Goal: Task Accomplishment & Management: Complete application form

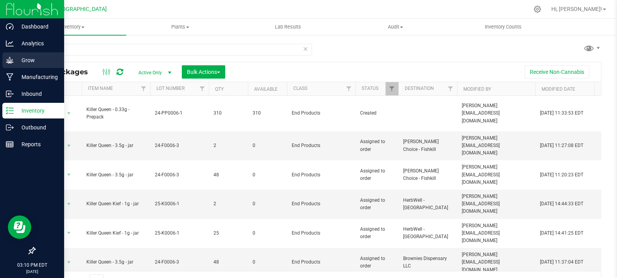
scroll to position [239, 0]
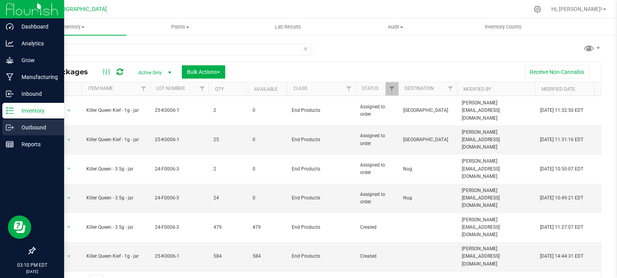
click at [29, 123] on p "Outbound" at bounding box center [37, 127] width 47 height 9
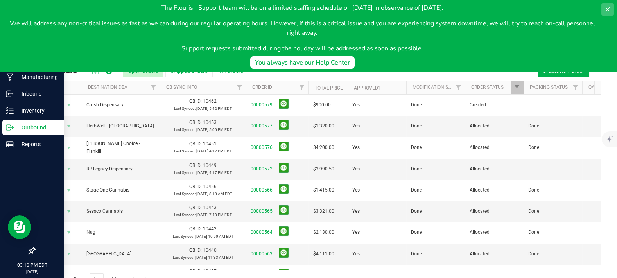
click at [611, 11] on icon at bounding box center [608, 9] width 6 height 6
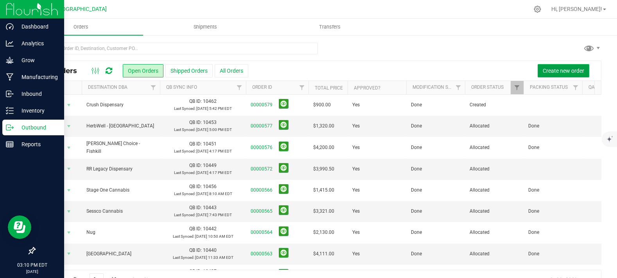
click at [548, 71] on span "Create new order" at bounding box center [563, 71] width 41 height 6
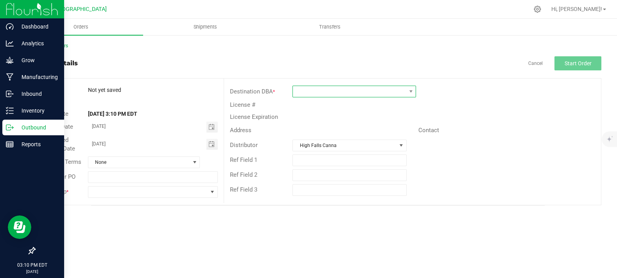
click at [327, 91] on span at bounding box center [349, 91] width 113 height 11
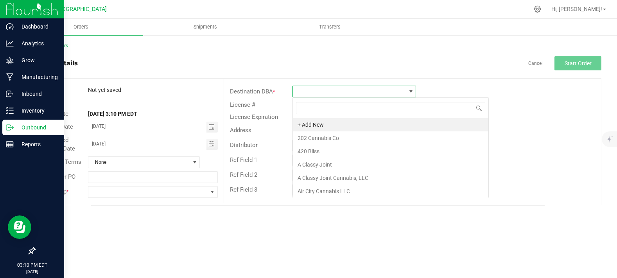
scroll to position [11, 124]
type input "sacred"
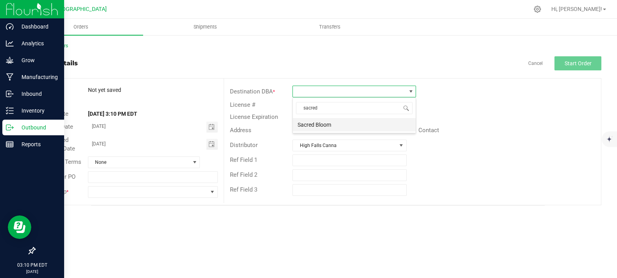
click at [325, 123] on li "Sacred Bloom" at bounding box center [354, 124] width 123 height 13
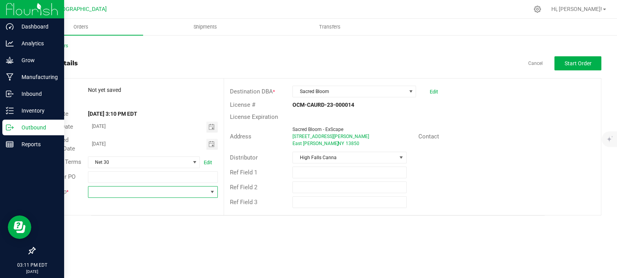
click at [149, 191] on span at bounding box center [147, 192] width 119 height 11
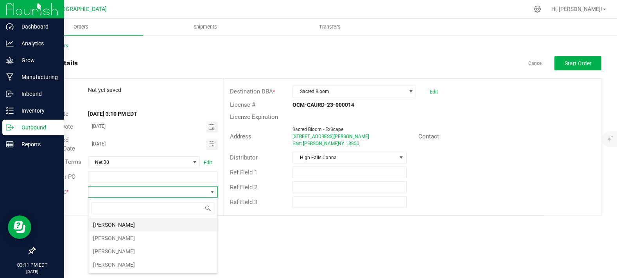
scroll to position [11, 129]
click at [128, 250] on li "[PERSON_NAME]" at bounding box center [152, 251] width 129 height 13
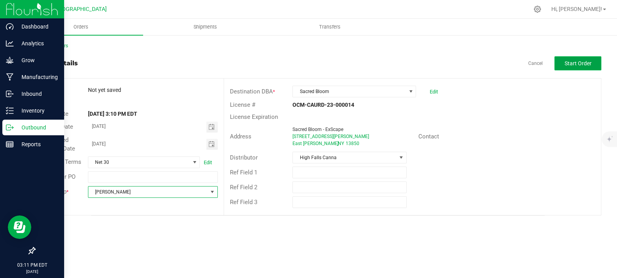
click at [573, 64] on span "Start Order" at bounding box center [578, 63] width 27 height 6
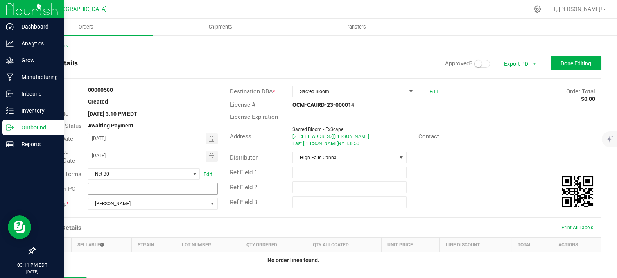
scroll to position [87, 0]
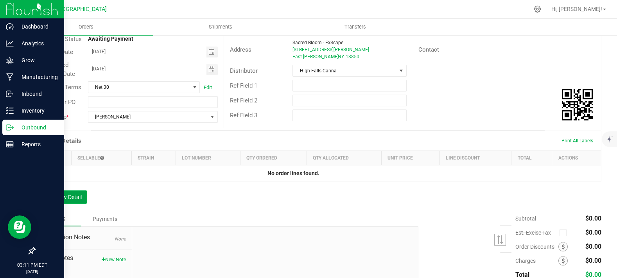
click at [58, 204] on button "Add New Detail" at bounding box center [60, 196] width 52 height 13
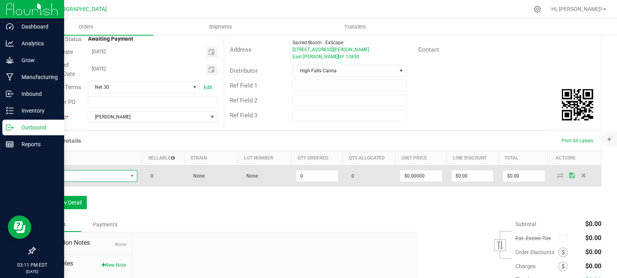
click at [94, 181] on span "NO DATA FOUND" at bounding box center [83, 176] width 87 height 11
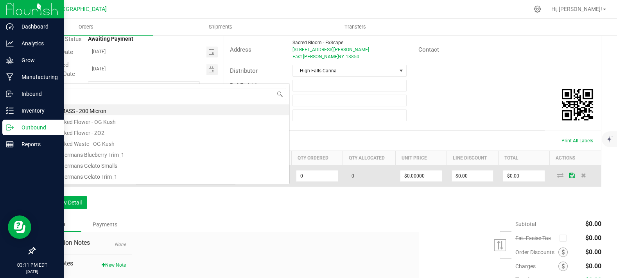
scroll to position [11, 95]
type input "g13"
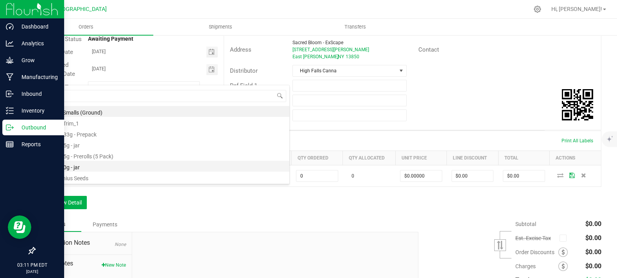
click at [88, 165] on li "G13 - 7.0g - jar" at bounding box center [165, 166] width 250 height 11
type input "0 ea"
type input "$27.50000"
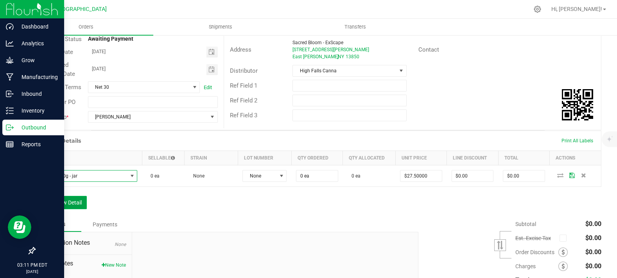
click at [74, 209] on button "Add New Detail" at bounding box center [60, 202] width 52 height 13
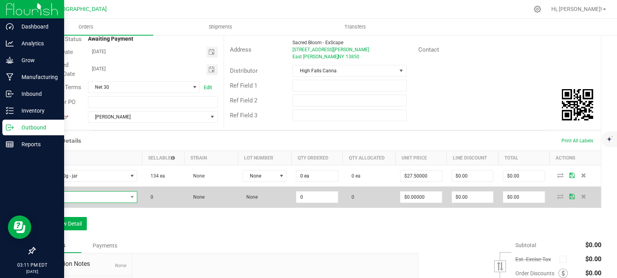
click at [74, 203] on span "NO DATA FOUND" at bounding box center [83, 197] width 87 height 11
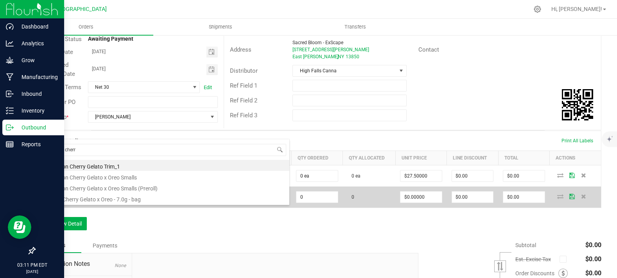
type input "lemon cherry"
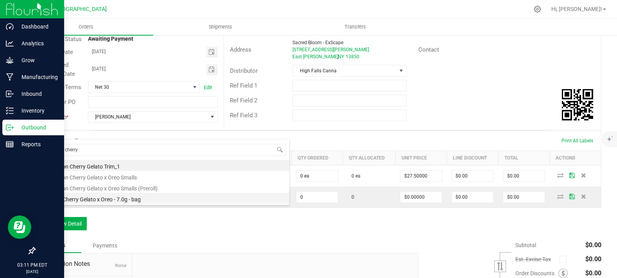
click at [84, 200] on li "Lemon Cherry Gelato x Oreo - 7.0g - bag" at bounding box center [165, 198] width 250 height 11
type input "0 ea"
type input "$20.00000"
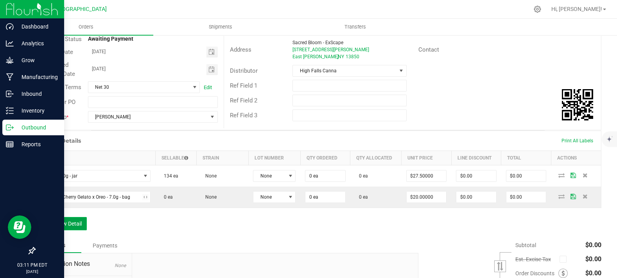
click at [77, 230] on button "Add New Detail" at bounding box center [60, 223] width 52 height 13
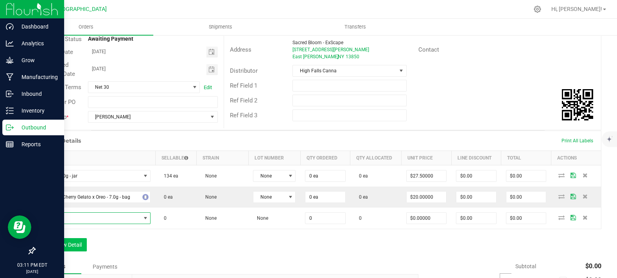
click at [79, 224] on span "NO DATA FOUND" at bounding box center [90, 218] width 101 height 11
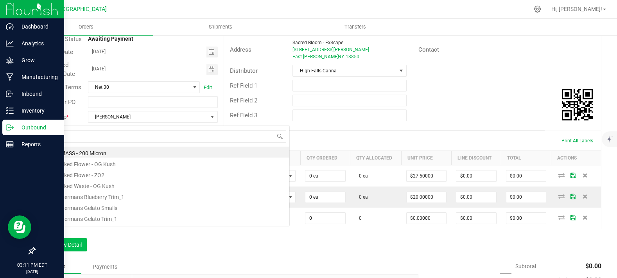
scroll to position [11, 107]
type input "killer qu"
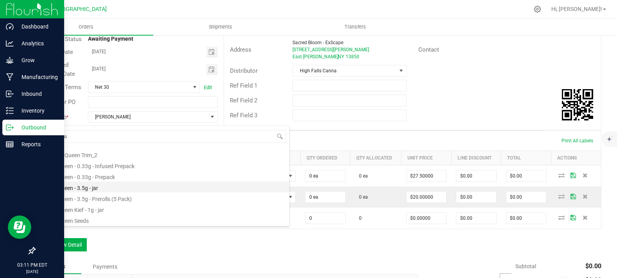
click at [96, 189] on li "Killer Queen - 3.5g - jar" at bounding box center [165, 186] width 250 height 11
type input "0 ea"
type input "$15.00000"
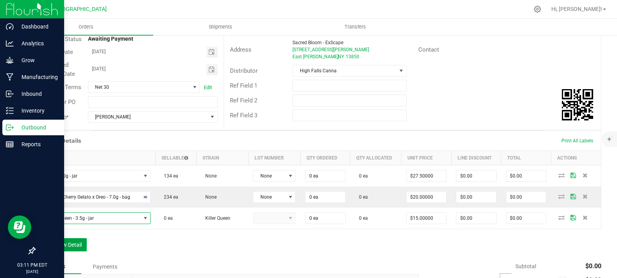
click at [81, 252] on button "Add New Detail" at bounding box center [60, 244] width 52 height 13
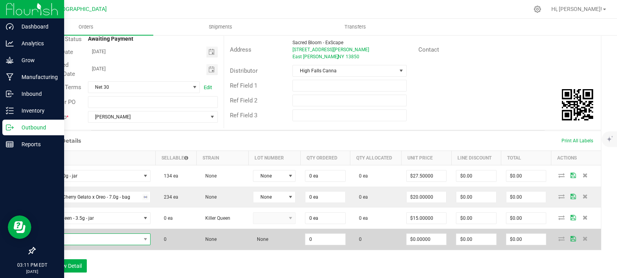
click at [82, 245] on span "NO DATA FOUND" at bounding box center [90, 239] width 101 height 11
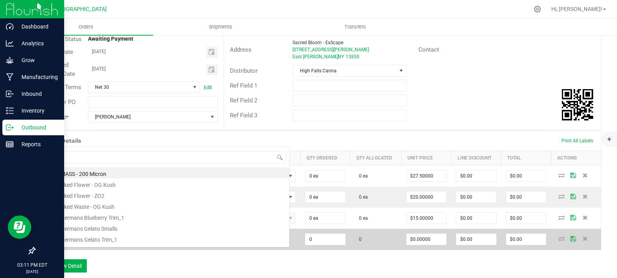
scroll to position [11, 107]
type input "headband"
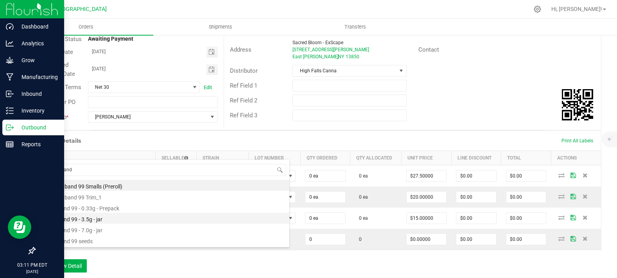
click at [102, 219] on li "Headband 99 - 3.5g - jar" at bounding box center [165, 218] width 250 height 11
type input "0 ea"
type input "$15.00000"
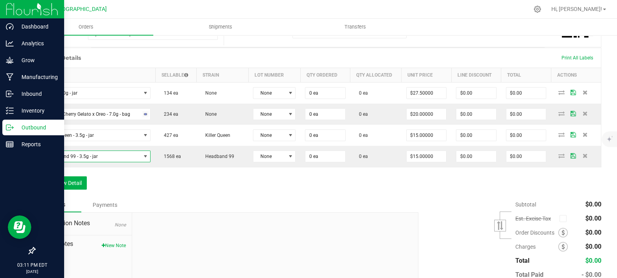
scroll to position [174, 0]
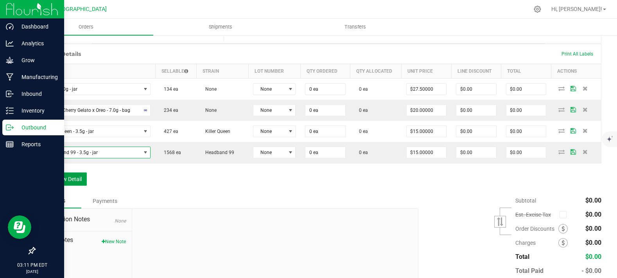
click at [67, 186] on button "Add New Detail" at bounding box center [60, 178] width 52 height 13
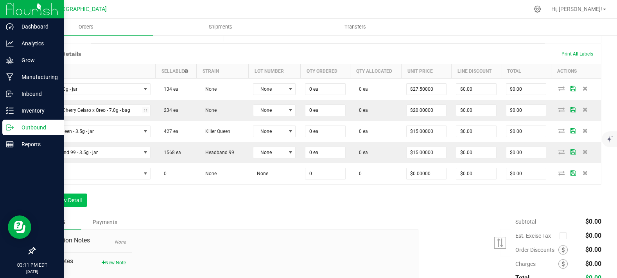
click at [67, 184] on td at bounding box center [95, 173] width 120 height 21
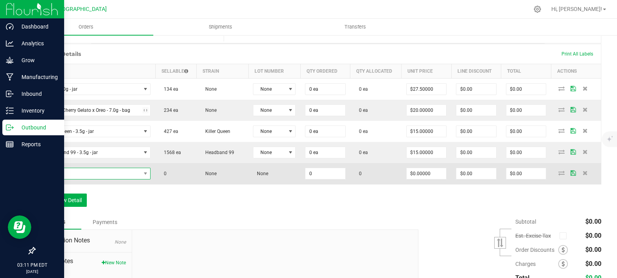
click at [70, 179] on span "NO DATA FOUND" at bounding box center [90, 173] width 101 height 11
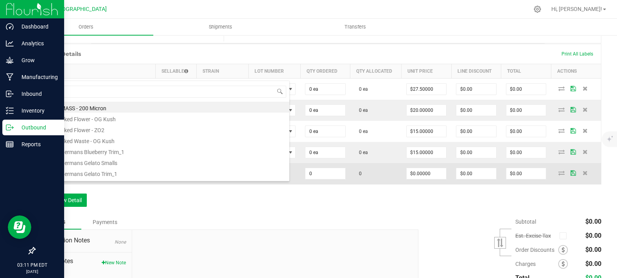
scroll to position [11, 107]
type input "mimosa"
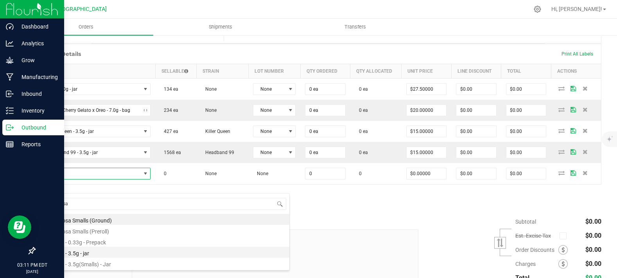
click at [90, 253] on li "Mimosa - 3.5g - jar" at bounding box center [165, 252] width 250 height 11
type input "0 ea"
type input "$17.50000"
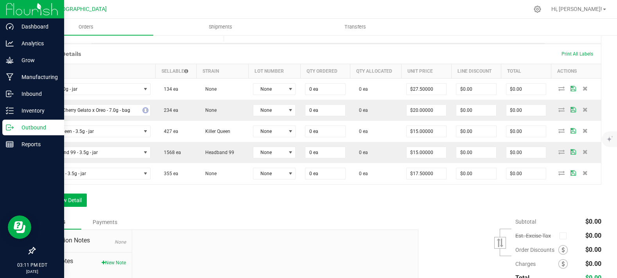
drag, startPoint x: 176, startPoint y: 203, endPoint x: 66, endPoint y: 205, distance: 110.7
click at [175, 203] on div "Order Details Print All Labels Item Sellable Strain Lot Number Qty Ordered Qty …" at bounding box center [317, 129] width 567 height 171
click at [62, 207] on button "Add New Detail" at bounding box center [60, 200] width 52 height 13
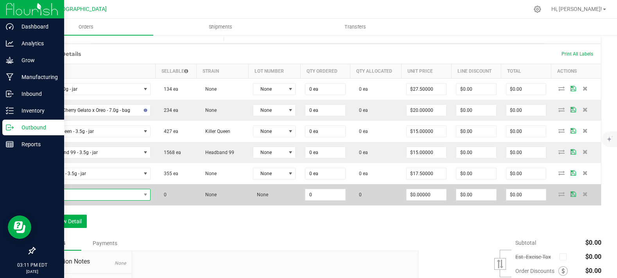
click at [81, 200] on span "NO DATA FOUND" at bounding box center [90, 194] width 101 height 11
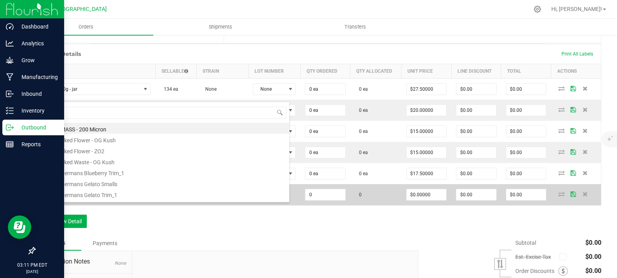
type input "mac"
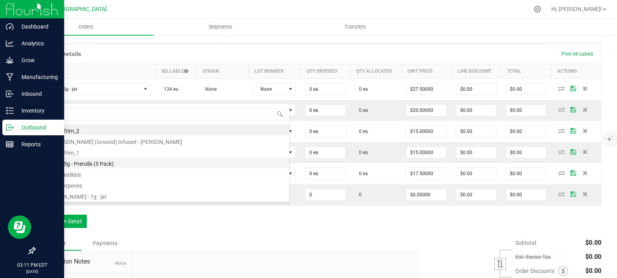
click at [88, 162] on li "Mac - 3.5g - Prerolls (5 Pack)" at bounding box center [165, 162] width 250 height 11
type input "0 ea"
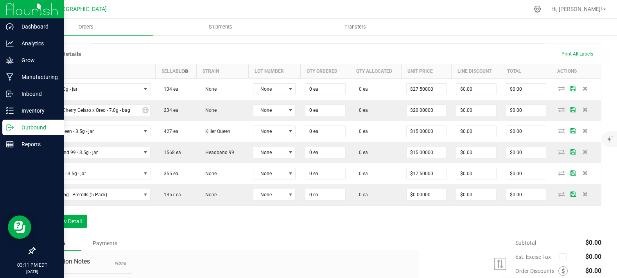
click at [74, 236] on div "Order Details Print All Labels Item Sellable Strain Lot Number Qty Ordered Qty …" at bounding box center [317, 140] width 567 height 192
click at [77, 228] on button "Add New Detail" at bounding box center [60, 221] width 52 height 13
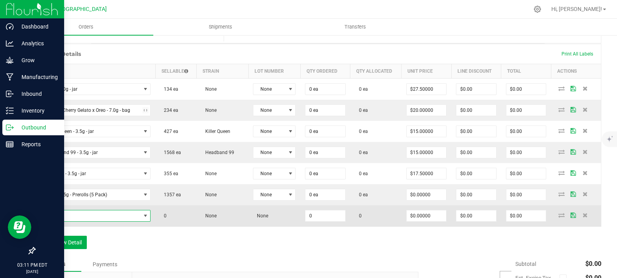
click at [79, 221] on span "NO DATA FOUND" at bounding box center [90, 215] width 101 height 11
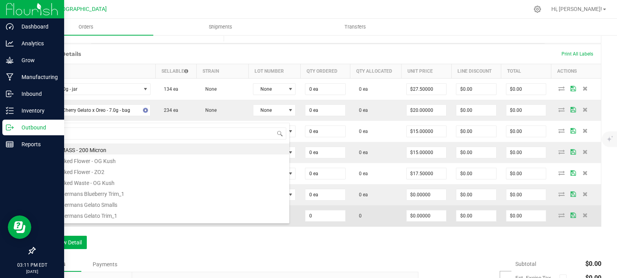
type input "rasp"
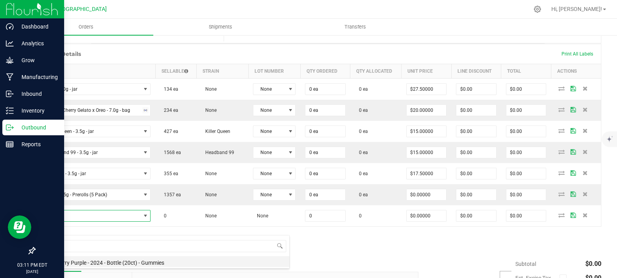
click at [94, 265] on li "Raspberry Purple - 2024 - Bottle (20ct) - Gummies" at bounding box center [165, 261] width 250 height 11
type input "0 ea"
type input "$10.00000"
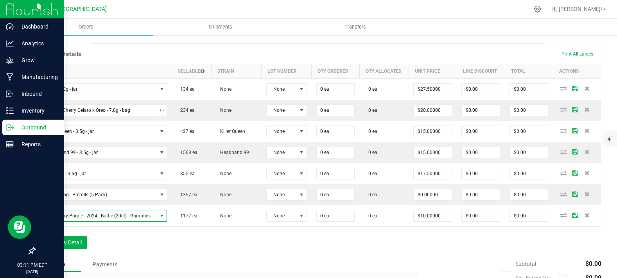
click at [79, 248] on div "Order Details Print All Labels Item Sellable Strain Lot Number Qty Ordered Qty …" at bounding box center [317, 150] width 567 height 213
click at [78, 249] on button "Add New Detail" at bounding box center [60, 242] width 52 height 13
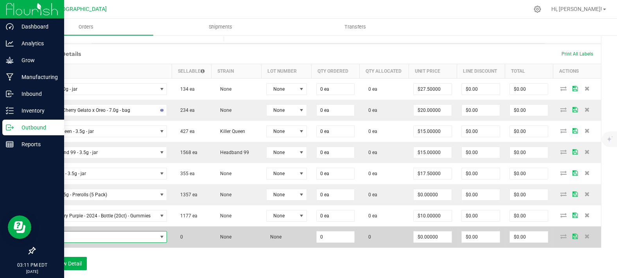
click at [86, 243] on span "NO DATA FOUND" at bounding box center [98, 237] width 117 height 11
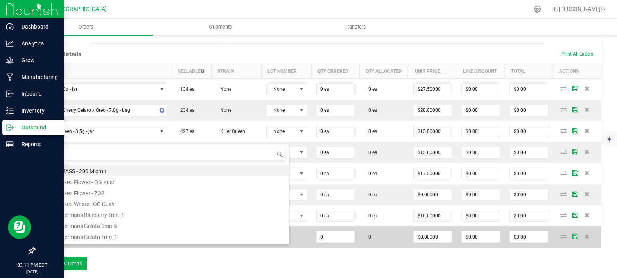
scroll to position [11, 123]
click at [86, 243] on span at bounding box center [98, 237] width 117 height 11
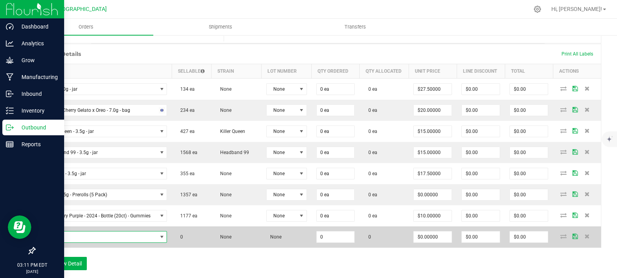
click at [86, 243] on span "NO DATA FOUND" at bounding box center [98, 237] width 117 height 11
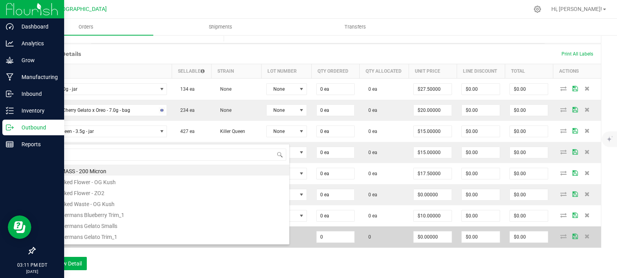
type input "pom"
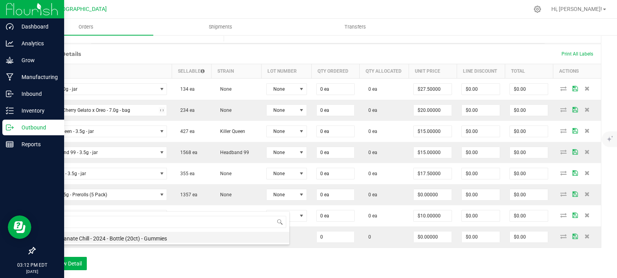
click at [99, 240] on li "Pomegranate Chill - 2024 - Bottle (20ct) - Gummies" at bounding box center [165, 237] width 250 height 11
type input "0 ea"
type input "$10.00000"
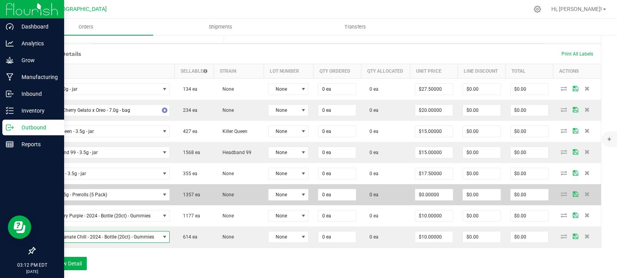
scroll to position [217, 0]
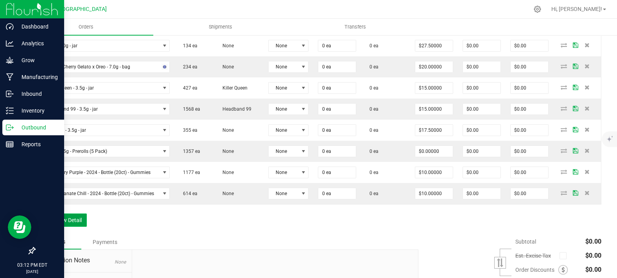
click at [69, 227] on button "Add New Detail" at bounding box center [60, 220] width 52 height 13
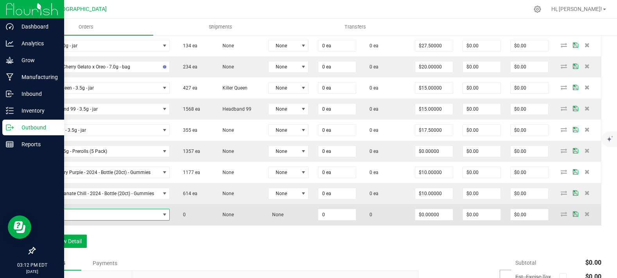
click at [80, 220] on span "NO DATA FOUND" at bounding box center [100, 214] width 120 height 11
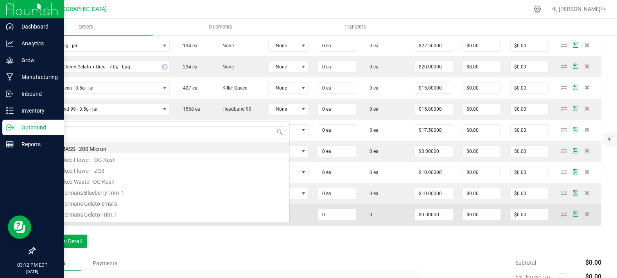
scroll to position [11, 126]
type input "sleep"
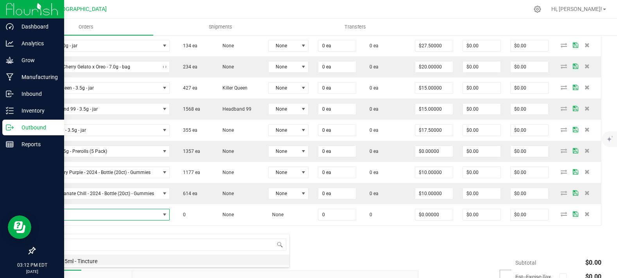
click at [91, 261] on li "Sleep - 15ml - Tincture" at bounding box center [165, 260] width 250 height 11
type input "0 ea"
type input "$20.00000"
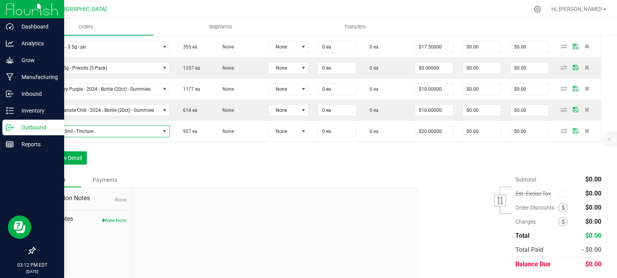
scroll to position [304, 0]
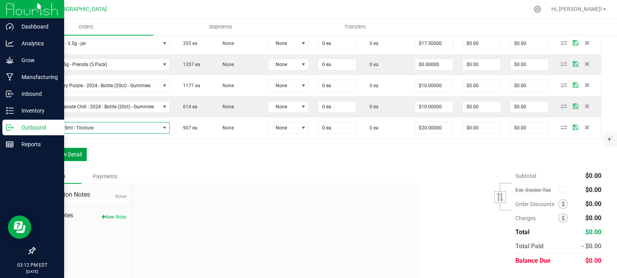
click at [76, 161] on button "Add New Detail" at bounding box center [60, 154] width 52 height 13
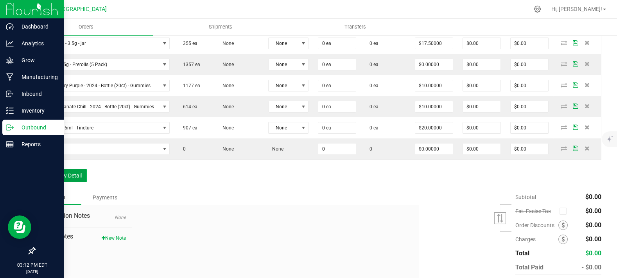
click at [68, 182] on button "Add New Detail" at bounding box center [60, 175] width 52 height 13
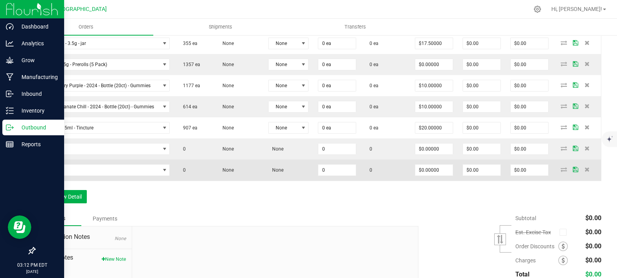
click at [69, 173] on td at bounding box center [105, 170] width 140 height 21
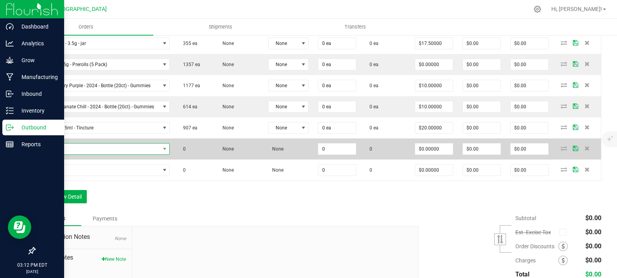
click at [74, 155] on span "NO DATA FOUND" at bounding box center [100, 149] width 120 height 11
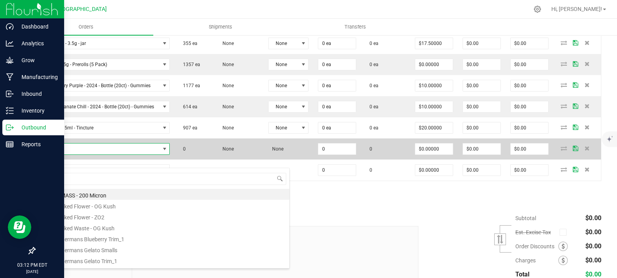
scroll to position [11, 126]
type input "super"
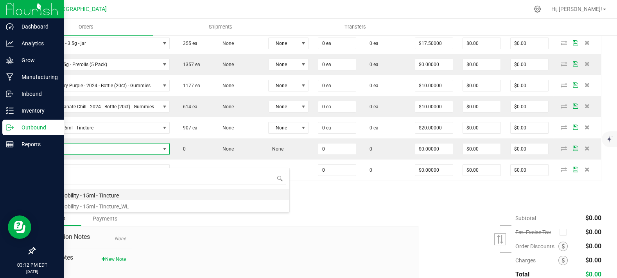
click at [88, 196] on li "Super Mobility - 15ml - Tincture" at bounding box center [165, 194] width 250 height 11
type input "0 ea"
type input "$20.00000"
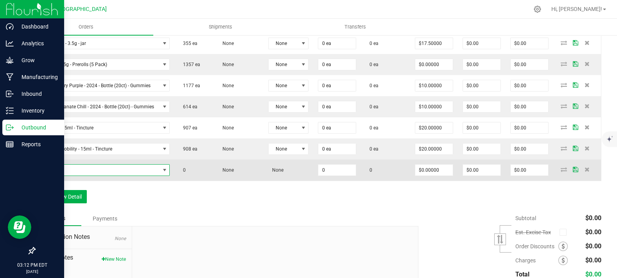
click at [68, 176] on span "NO DATA FOUND" at bounding box center [100, 170] width 120 height 11
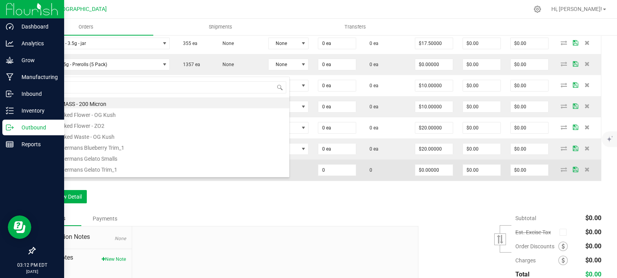
type input "bliss"
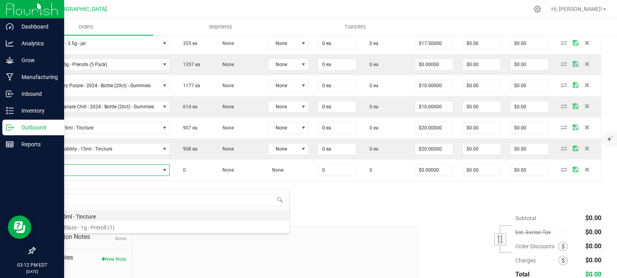
click at [86, 216] on li "Bliss - 15ml - Tincture" at bounding box center [165, 215] width 250 height 11
type input "0 ea"
type input "$20.00000"
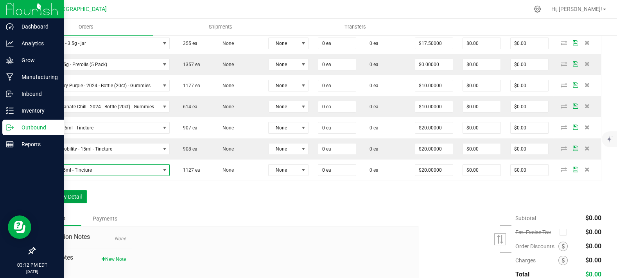
click at [75, 203] on button "Add New Detail" at bounding box center [60, 196] width 52 height 13
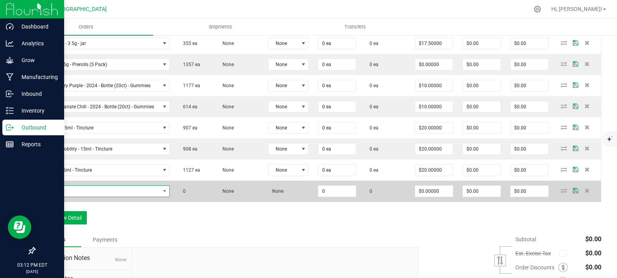
click at [81, 197] on span "NO DATA FOUND" at bounding box center [100, 191] width 120 height 11
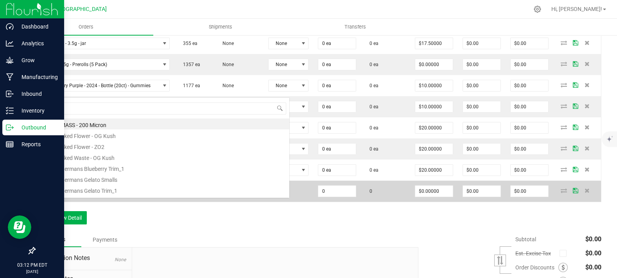
scroll to position [0, 0]
type input "[PERSON_NAME]"
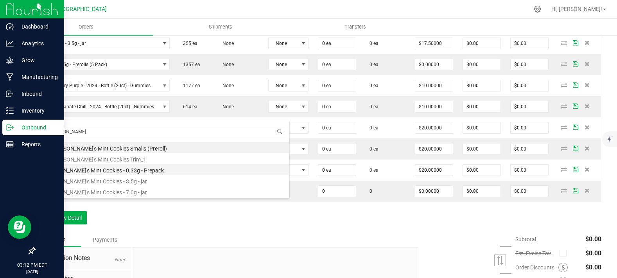
click at [89, 168] on li "[PERSON_NAME]'s Mint Cookies - 0.33g - Prepack" at bounding box center [165, 169] width 250 height 11
type input "0 ea"
type input "$4.42000"
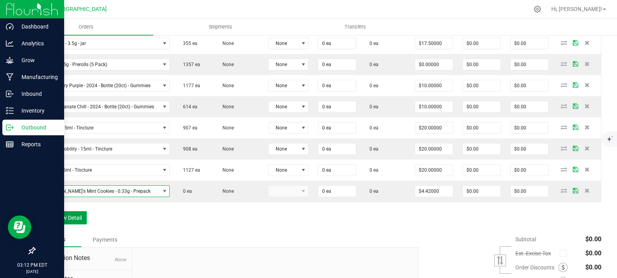
click at [54, 225] on button "Add New Detail" at bounding box center [60, 217] width 52 height 13
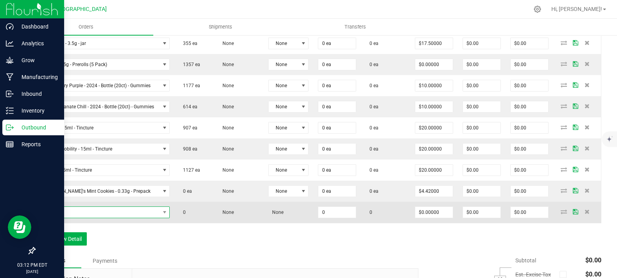
click at [57, 218] on span "NO DATA FOUND" at bounding box center [100, 212] width 120 height 11
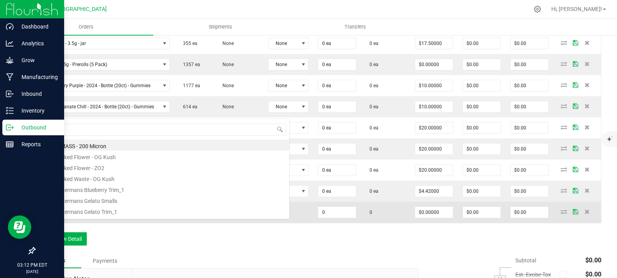
scroll to position [11, 126]
type input "g13"
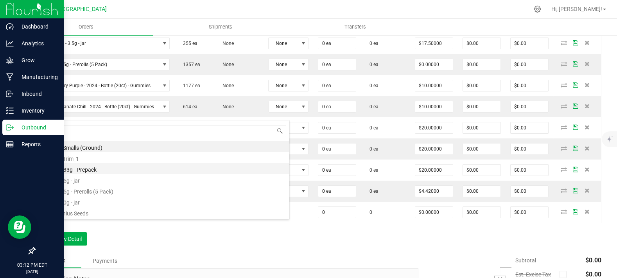
click at [89, 168] on li "G13 - 0.33g - Prepack" at bounding box center [165, 168] width 250 height 11
type input "0 ea"
type input "$4.42000"
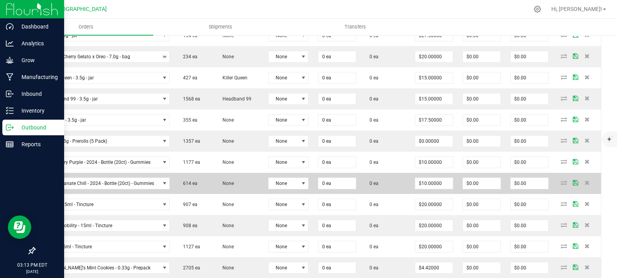
scroll to position [217, 0]
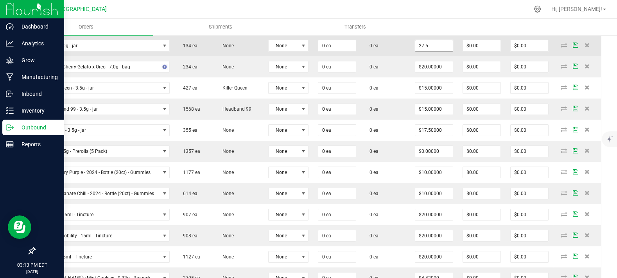
click at [428, 51] on input "27.5" at bounding box center [434, 45] width 38 height 11
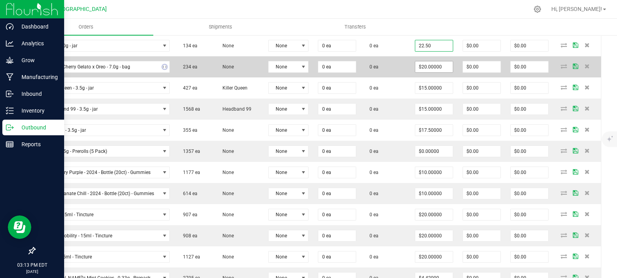
type input "$22.50000"
click at [431, 72] on input "20" at bounding box center [434, 66] width 38 height 11
paste input "2.5"
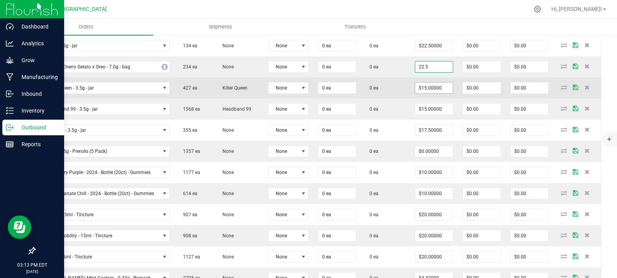
type input "$22.50000"
click at [427, 93] on input "15" at bounding box center [434, 88] width 38 height 11
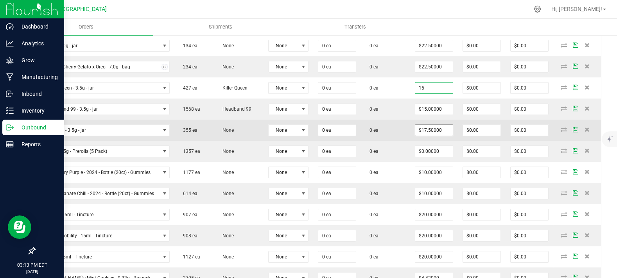
type input "$15.00000"
click at [428, 136] on input "17.5" at bounding box center [434, 130] width 38 height 11
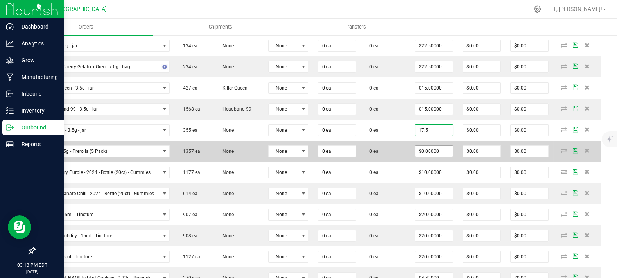
paste input
type input "$15.00000"
click at [428, 157] on input "0" at bounding box center [434, 151] width 38 height 11
paste input "15"
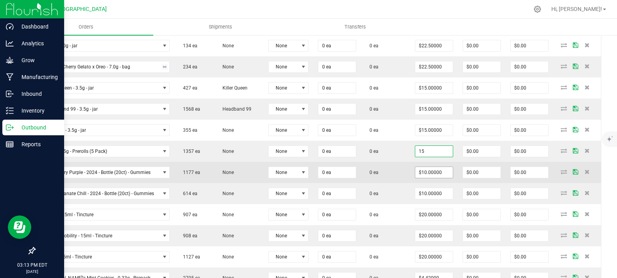
type input "$15.00000"
click at [425, 178] on input "10" at bounding box center [434, 172] width 38 height 11
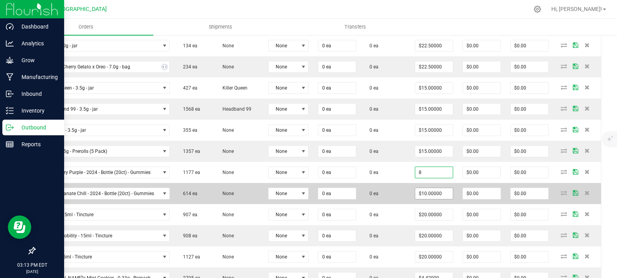
type input "$8.00000"
click at [427, 199] on input "10" at bounding box center [434, 193] width 38 height 11
paste input "8"
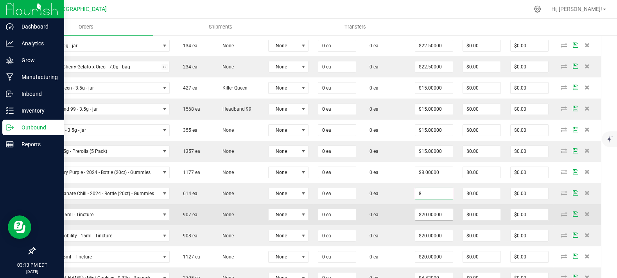
type input "$8.00000"
click at [422, 220] on input "20" at bounding box center [434, 214] width 38 height 11
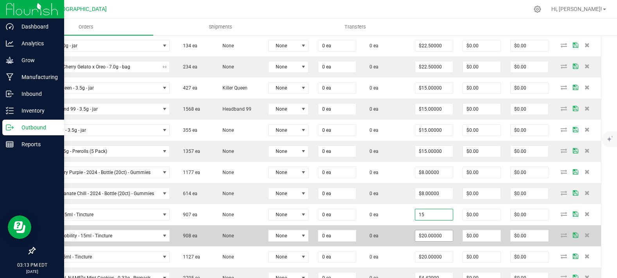
type input "$15.00000"
click at [433, 241] on input "20" at bounding box center [434, 235] width 38 height 11
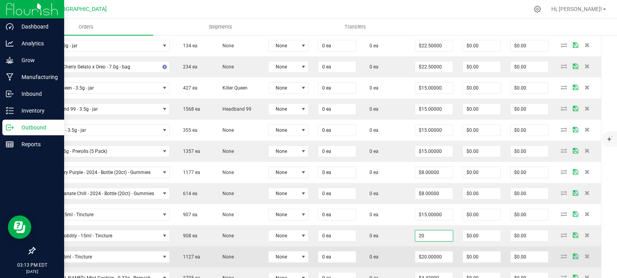
paste input "15"
type input "$15.00000"
click at [433, 262] on input "20" at bounding box center [434, 257] width 38 height 11
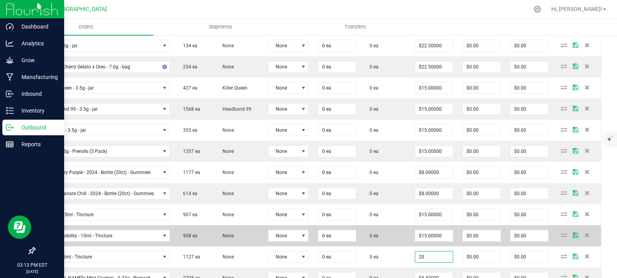
paste input "15"
type input "$15.00000"
click at [397, 246] on td "0 ea" at bounding box center [385, 235] width 49 height 21
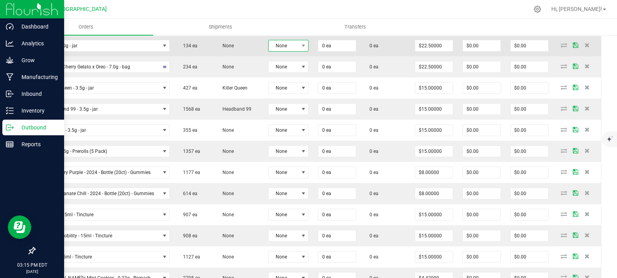
click at [279, 51] on span "None" at bounding box center [284, 45] width 30 height 11
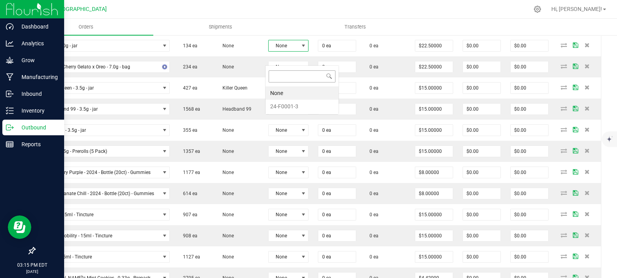
scroll to position [11, 40]
click at [290, 102] on li "24-F0001-3" at bounding box center [302, 106] width 73 height 13
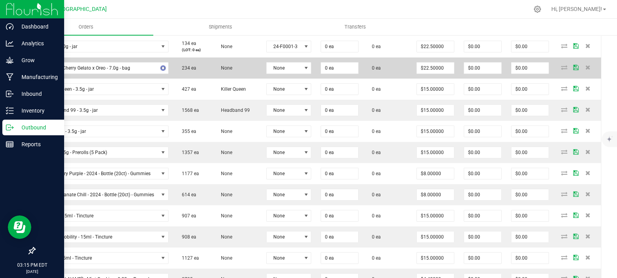
click at [284, 79] on td "None" at bounding box center [289, 67] width 55 height 21
click at [287, 74] on span "None" at bounding box center [284, 68] width 35 height 11
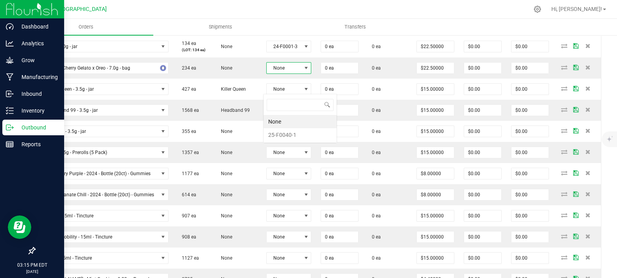
scroll to position [11, 44]
click at [286, 136] on li "25-F0040-1" at bounding box center [300, 134] width 73 height 13
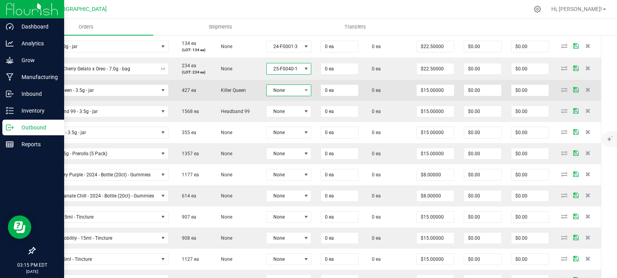
click at [289, 96] on span "None" at bounding box center [284, 90] width 35 height 11
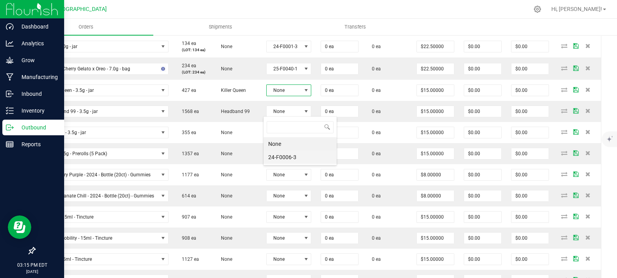
click at [296, 154] on li "24-F0006-3" at bounding box center [300, 157] width 73 height 13
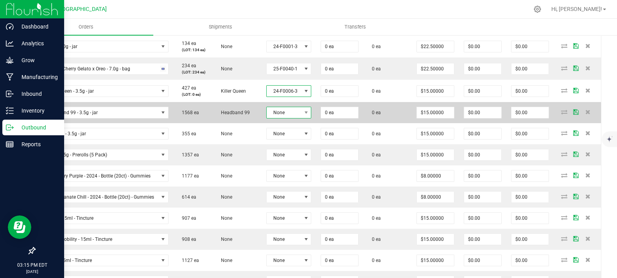
click at [286, 118] on span "None" at bounding box center [284, 112] width 35 height 11
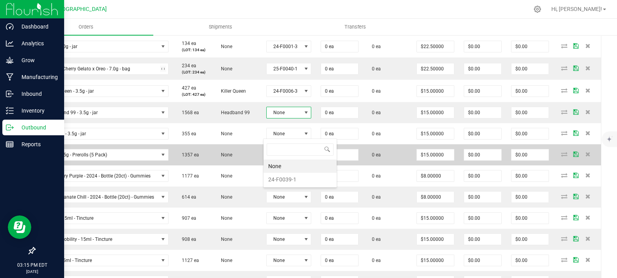
drag, startPoint x: 289, startPoint y: 176, endPoint x: 325, endPoint y: 168, distance: 36.9
click at [290, 177] on li "24-F0039-1" at bounding box center [300, 179] width 73 height 13
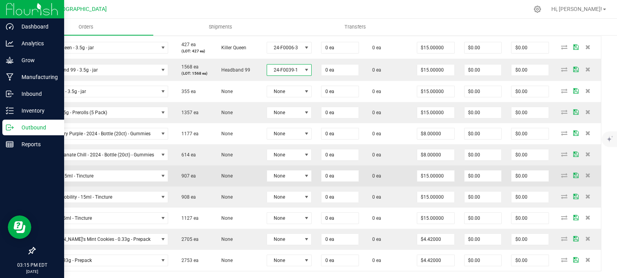
scroll to position [304, 0]
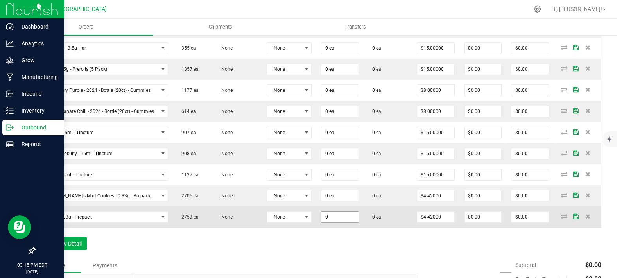
click at [341, 223] on input "0" at bounding box center [340, 217] width 37 height 11
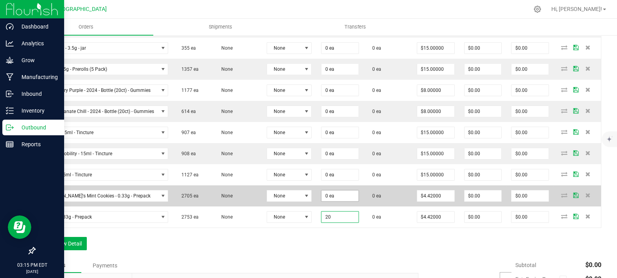
type input "20"
type input "0"
type input "20 ea"
type input "$88.40"
click at [322, 201] on input "0" at bounding box center [340, 195] width 37 height 11
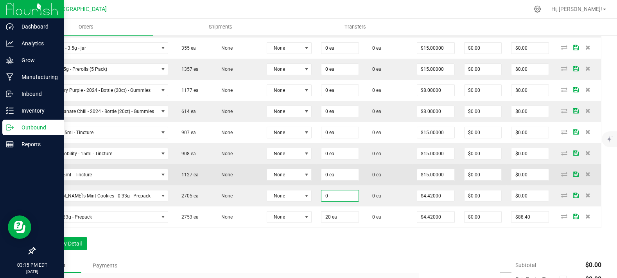
paste input "2"
type input "20"
type input "0"
type input "20 ea"
type input "$88.40"
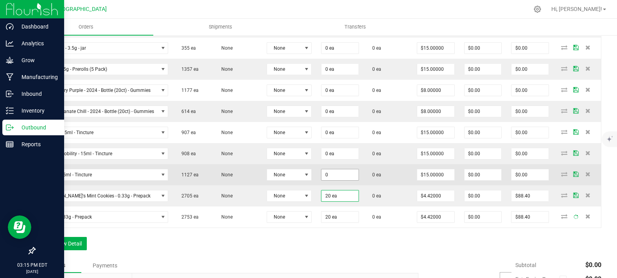
click at [327, 180] on input "0" at bounding box center [340, 174] width 37 height 11
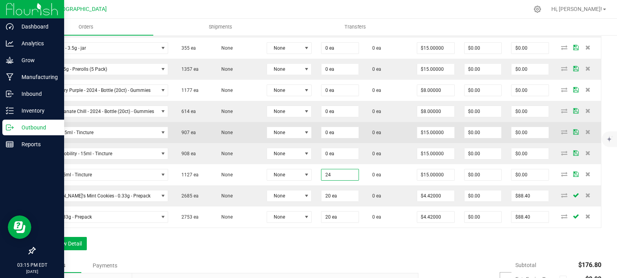
type input "24 ea"
type input "$360.00"
click at [317, 143] on td "0 ea" at bounding box center [339, 132] width 47 height 21
click at [333, 138] on input "0" at bounding box center [340, 132] width 37 height 11
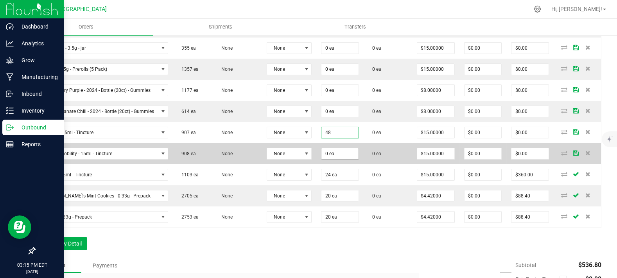
type input "48 ea"
type input "$720.00"
click at [341, 159] on input "0" at bounding box center [340, 153] width 37 height 11
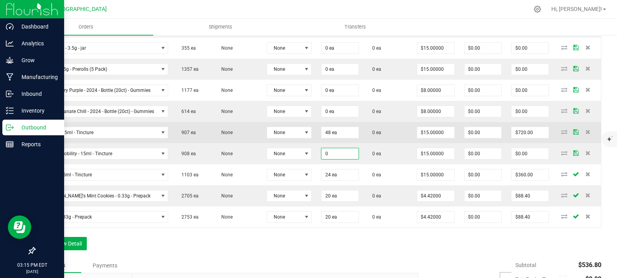
paste input "48"
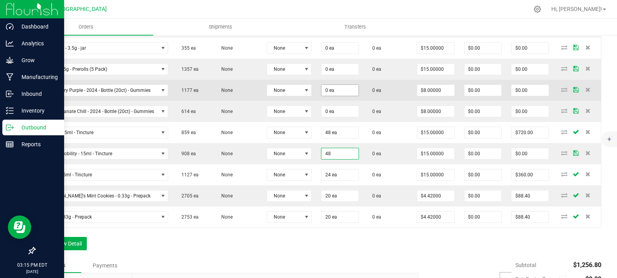
type input "48"
type input "0"
type input "48 ea"
type input "$720.00"
click at [341, 96] on input "0" at bounding box center [340, 90] width 37 height 11
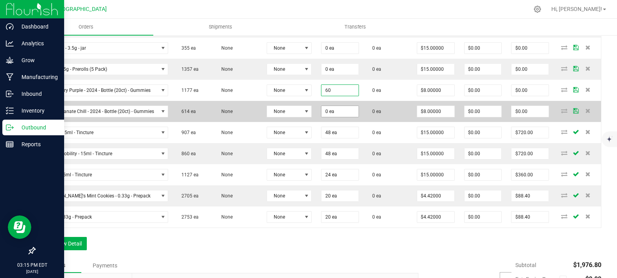
type input "60 ea"
type input "$480.00"
click at [336, 117] on input "0" at bounding box center [340, 111] width 37 height 11
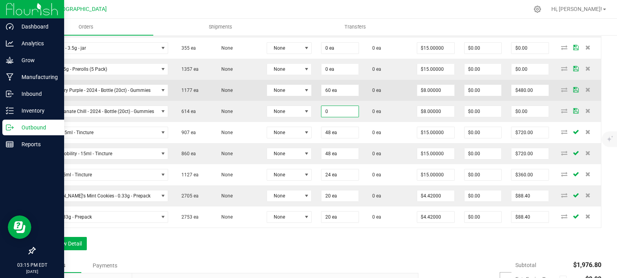
paste input "6"
type input "60 ea"
type input "$480.00"
click at [392, 101] on td "0 ea" at bounding box center [388, 90] width 49 height 21
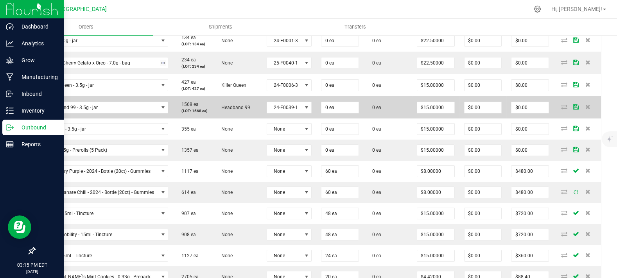
scroll to position [217, 0]
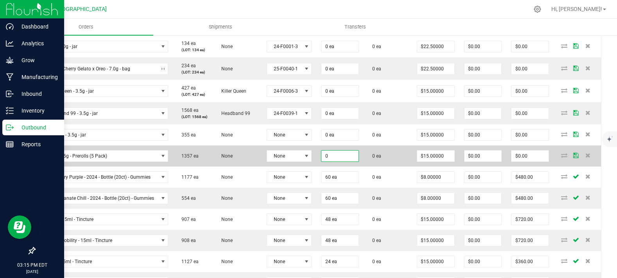
click at [334, 162] on input "0" at bounding box center [340, 156] width 37 height 11
type input "0"
type input "20 ea"
type input "$300.00"
click at [369, 159] on span "0 ea" at bounding box center [374, 155] width 13 height 5
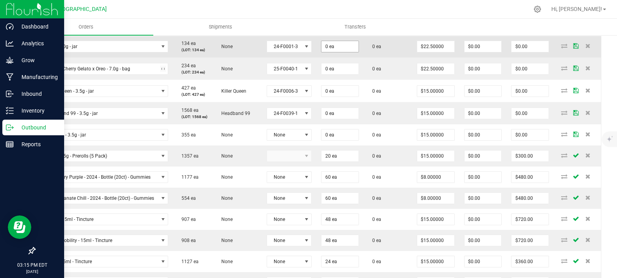
click at [347, 52] on span "0 ea" at bounding box center [340, 47] width 38 height 12
click at [347, 52] on input "0" at bounding box center [340, 46] width 37 height 11
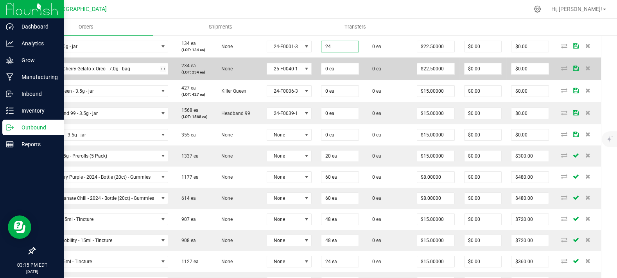
type input "24 ea"
type input "$540.00"
click at [338, 80] on td "0 ea" at bounding box center [339, 68] width 47 height 22
click at [337, 74] on input "0" at bounding box center [340, 68] width 37 height 11
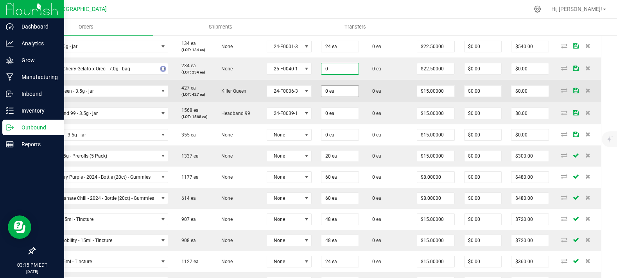
paste input "24"
type input "24 ea"
type input "$540.00"
click at [336, 97] on input "0" at bounding box center [340, 91] width 37 height 11
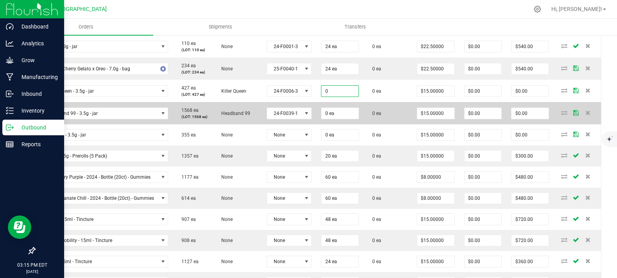
paste input "24"
type input "24 ea"
type input "$360.00"
click at [340, 119] on input "0" at bounding box center [340, 113] width 37 height 11
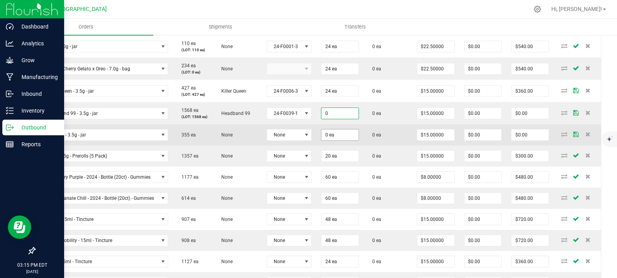
paste input "24"
type input "24 ea"
type input "$360.00"
click at [338, 140] on input "0" at bounding box center [340, 134] width 37 height 11
paste input "24"
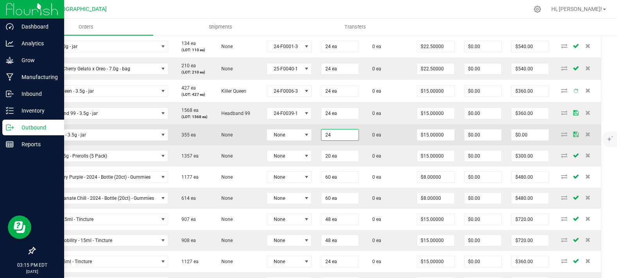
type input "24 ea"
type input "$360.00"
click at [369, 146] on td "0 ea" at bounding box center [388, 134] width 49 height 21
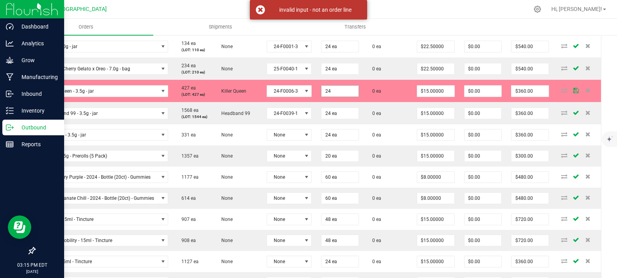
click at [341, 97] on input "24" at bounding box center [340, 91] width 37 height 11
type input "24 ea"
click at [378, 102] on td "0 ea" at bounding box center [388, 91] width 49 height 22
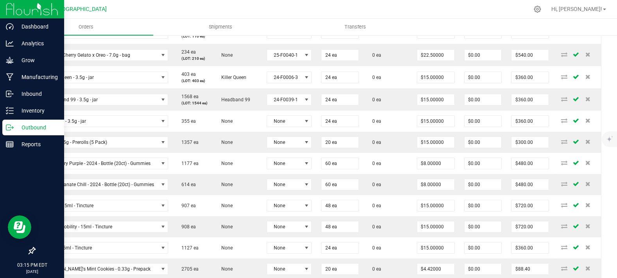
scroll to position [220, 0]
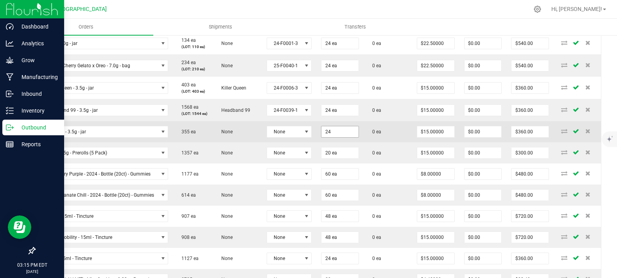
click at [331, 137] on input "24" at bounding box center [340, 131] width 37 height 11
type input "24 ea"
click at [370, 142] on td "0 ea" at bounding box center [388, 131] width 49 height 21
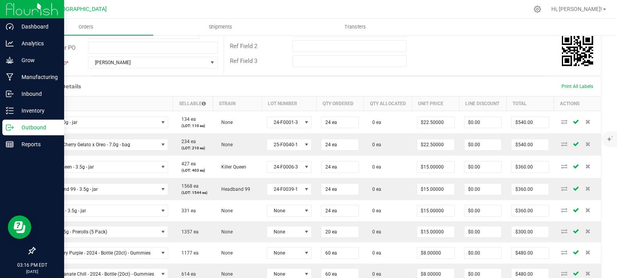
scroll to position [90, 0]
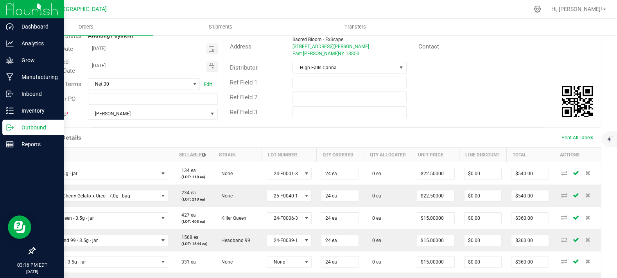
click at [405, 127] on div "Order # 00000580 Status Created Order Date [DATE] 3:10 PM EDT Payment Status Aw…" at bounding box center [318, 58] width 566 height 138
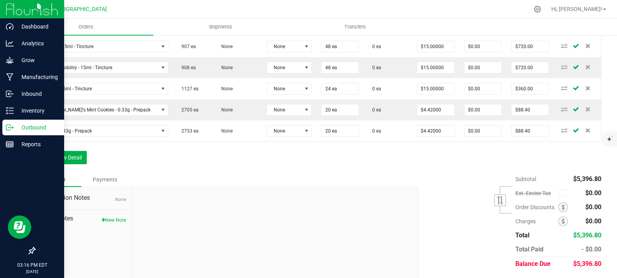
scroll to position [394, 0]
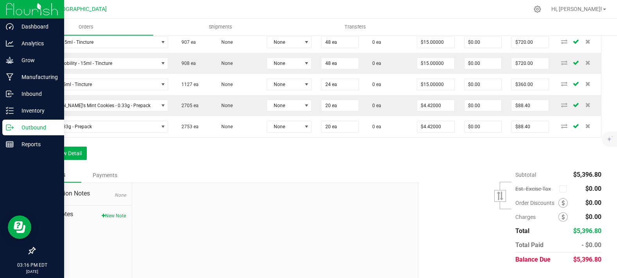
drag, startPoint x: 280, startPoint y: 208, endPoint x: 280, endPoint y: 203, distance: 4.3
click at [280, 208] on div "Destination Notes None Order Notes New Note" at bounding box center [226, 236] width 384 height 106
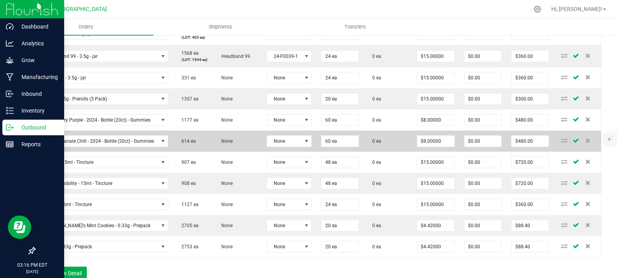
scroll to position [264, 0]
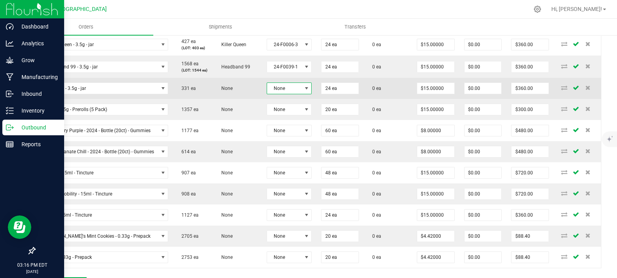
click at [305, 94] on span at bounding box center [307, 88] width 10 height 11
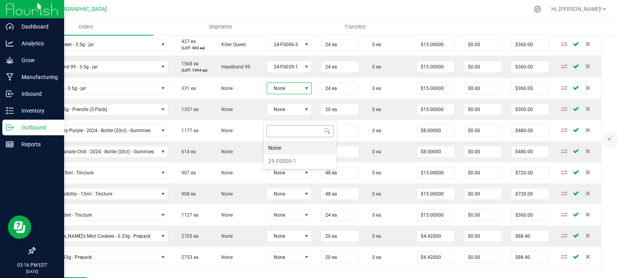
scroll to position [11, 44]
click at [295, 158] on li "25-F0009-1" at bounding box center [300, 161] width 73 height 13
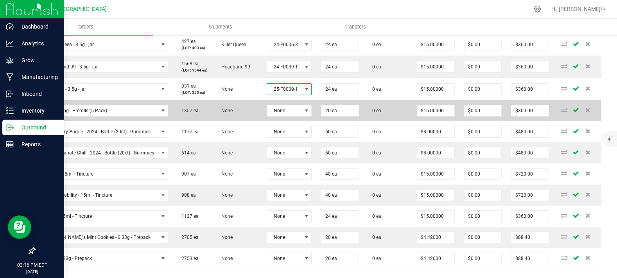
click at [288, 121] on td "None" at bounding box center [289, 110] width 54 height 21
click at [289, 116] on span "None" at bounding box center [284, 110] width 34 height 11
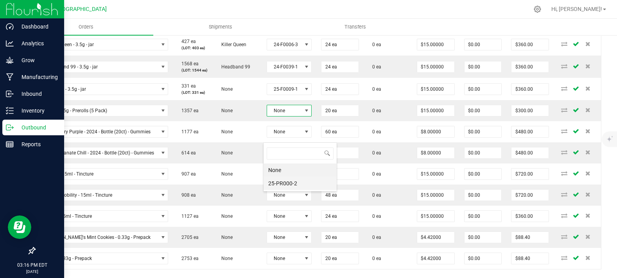
click at [285, 181] on li "25-PR000-2" at bounding box center [300, 183] width 73 height 13
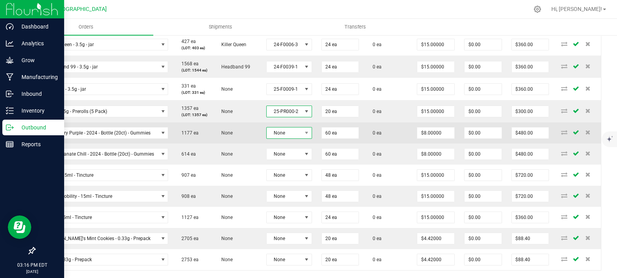
click at [288, 138] on span "None" at bounding box center [284, 133] width 35 height 11
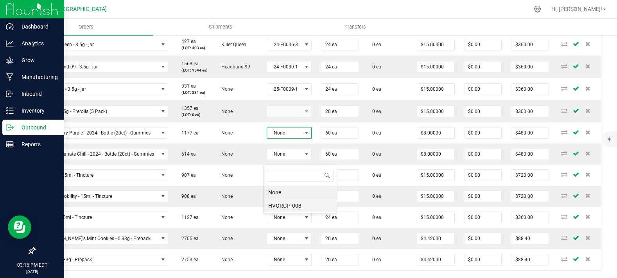
scroll to position [39104, 39070]
click at [288, 205] on li "HVGRGP-003" at bounding box center [300, 211] width 73 height 13
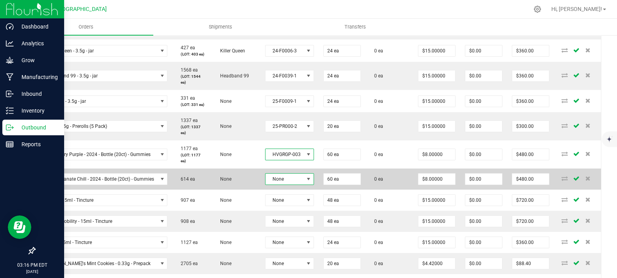
click at [285, 185] on span "None" at bounding box center [285, 179] width 38 height 11
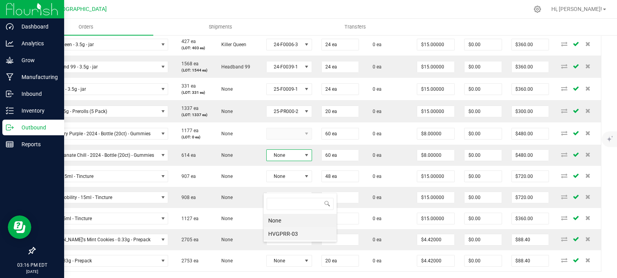
scroll to position [39104, 39067]
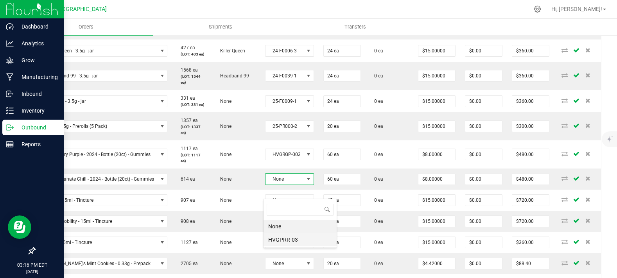
click at [286, 239] on li "HVGPRR-03" at bounding box center [300, 239] width 73 height 13
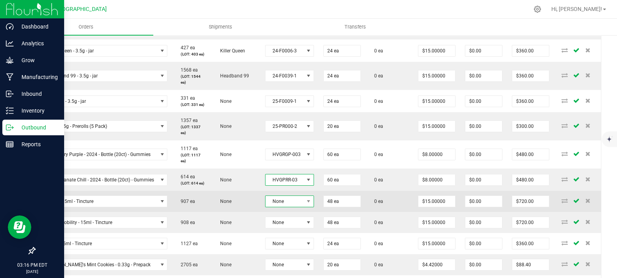
click at [283, 207] on span "None" at bounding box center [285, 201] width 38 height 11
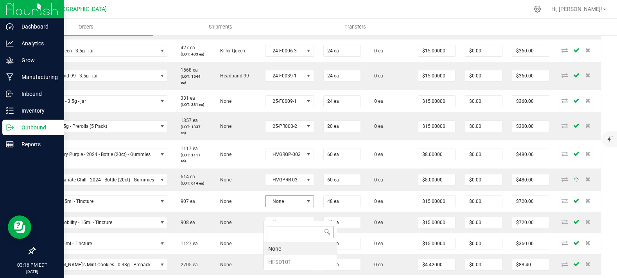
scroll to position [11, 48]
click at [278, 261] on li "HFSD101" at bounding box center [300, 261] width 73 height 13
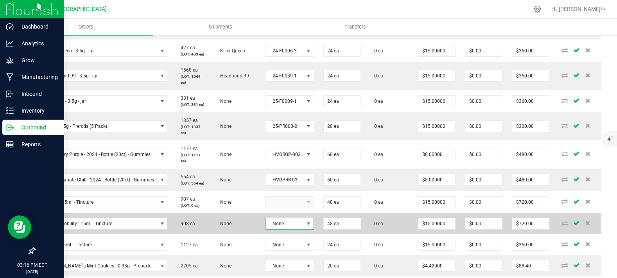
click at [281, 229] on span "None" at bounding box center [285, 223] width 38 height 11
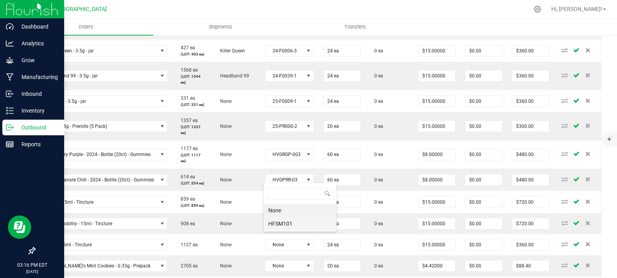
click at [284, 224] on li "HFSM101" at bounding box center [300, 223] width 73 height 13
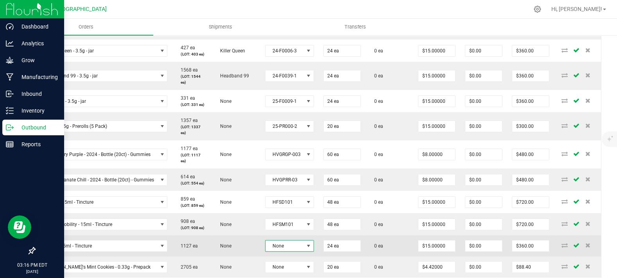
click at [280, 252] on span "None" at bounding box center [285, 246] width 38 height 11
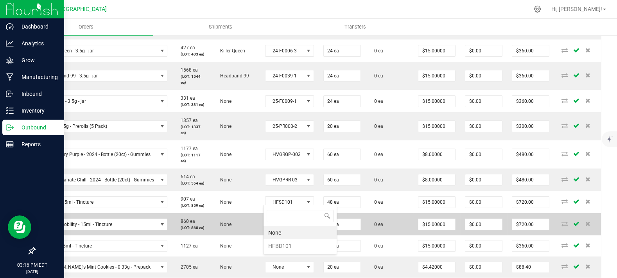
click at [284, 240] on li "HFBD101" at bounding box center [300, 245] width 73 height 13
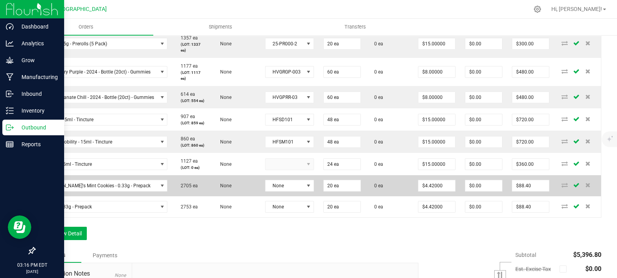
scroll to position [350, 0]
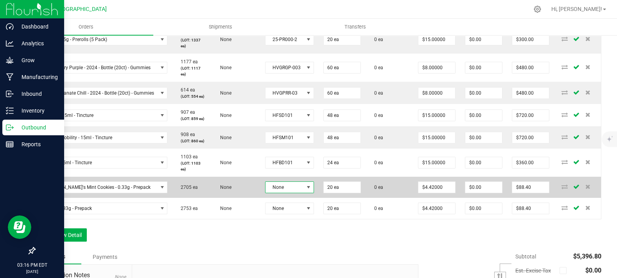
click at [269, 193] on span "None" at bounding box center [285, 187] width 38 height 11
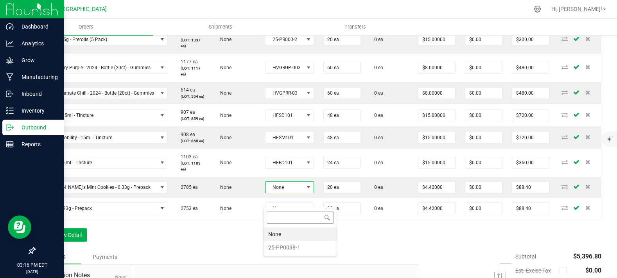
scroll to position [11, 48]
click at [281, 243] on li "25-PP0038-1" at bounding box center [300, 247] width 73 height 13
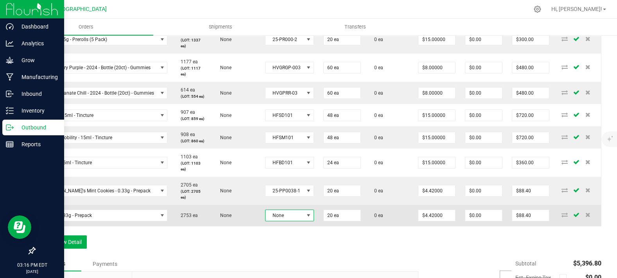
click at [280, 221] on span "None" at bounding box center [285, 215] width 38 height 11
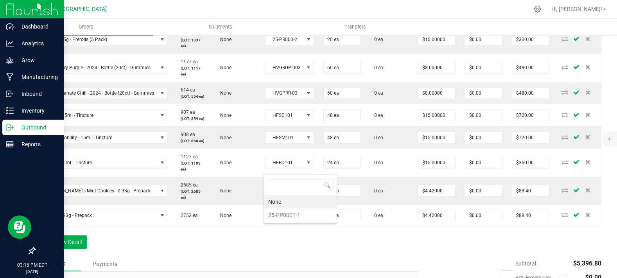
click at [281, 222] on div "None 25-PP0001-1" at bounding box center [300, 198] width 74 height 49
click at [283, 217] on li "25-PP0001-1" at bounding box center [300, 214] width 73 height 13
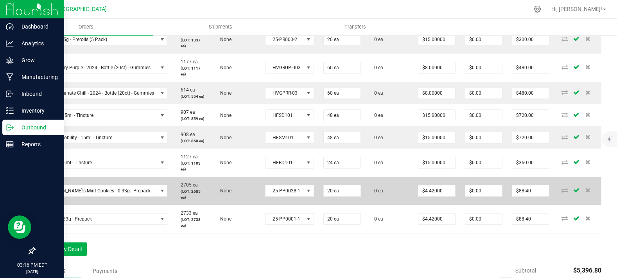
click at [376, 205] on td "0 ea" at bounding box center [390, 191] width 48 height 28
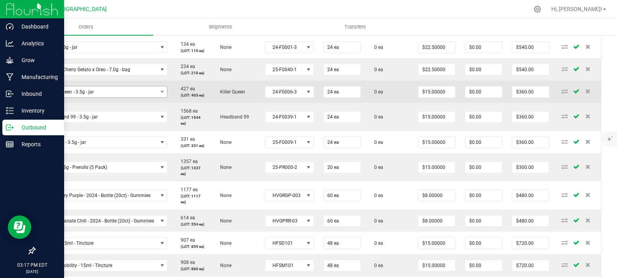
scroll to position [177, 0]
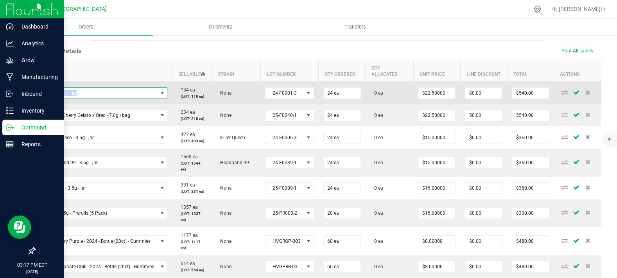
copy span "G13 - 7.0g - jar"
drag, startPoint x: 92, startPoint y: 111, endPoint x: 46, endPoint y: 108, distance: 46.3
click at [46, 99] on span "G13 - 7.0g - jar" at bounding box center [98, 93] width 117 height 11
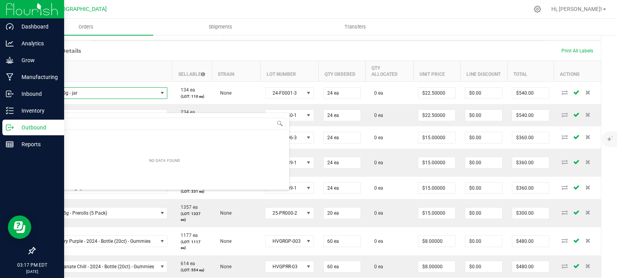
scroll to position [11, 126]
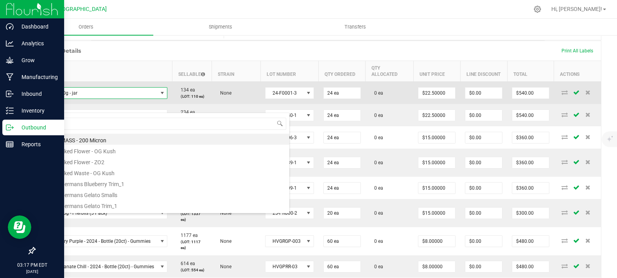
click at [196, 99] on td "134 ea (LOT: 110 ea)" at bounding box center [192, 93] width 40 height 23
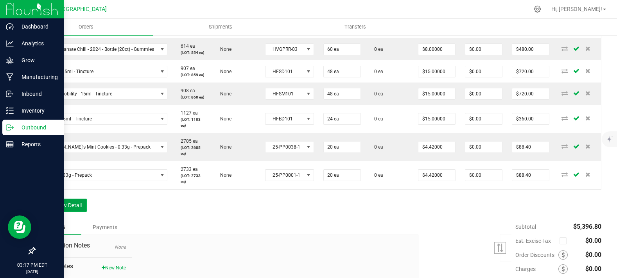
click at [65, 212] on button "Add New Detail" at bounding box center [60, 205] width 52 height 13
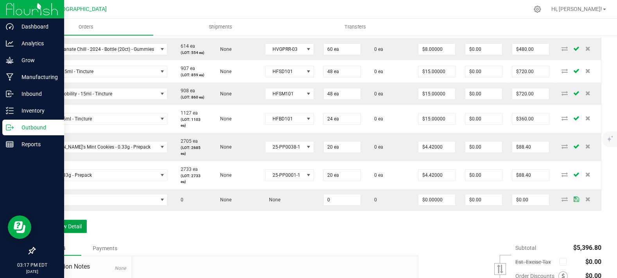
click at [61, 233] on button "Add New Detail" at bounding box center [60, 226] width 52 height 13
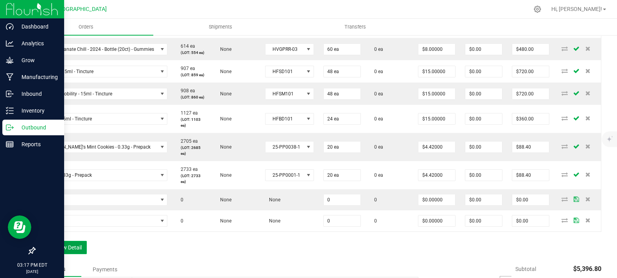
click at [64, 254] on button "Add New Detail" at bounding box center [60, 247] width 52 height 13
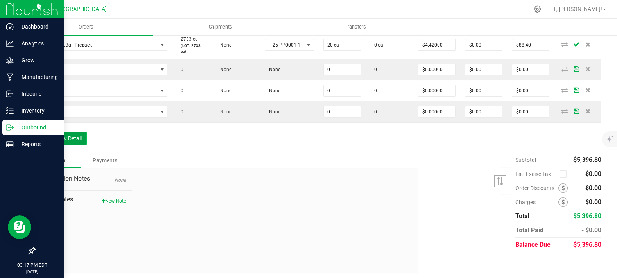
click at [61, 145] on button "Add New Detail" at bounding box center [60, 138] width 52 height 13
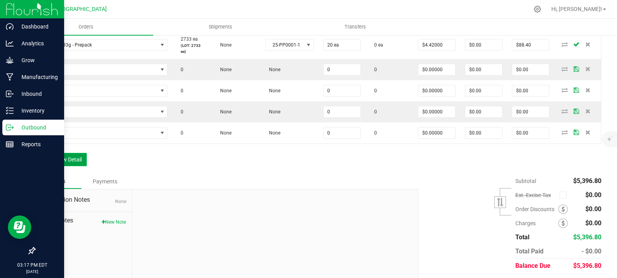
click at [65, 166] on button "Add New Detail" at bounding box center [60, 159] width 52 height 13
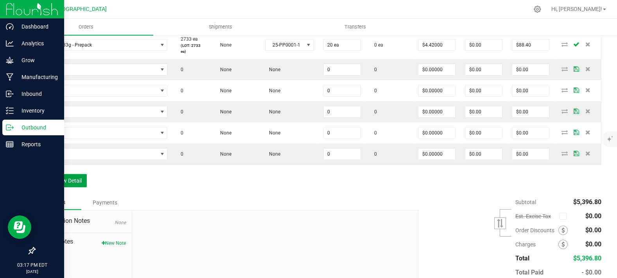
click at [62, 187] on button "Add New Detail" at bounding box center [60, 180] width 52 height 13
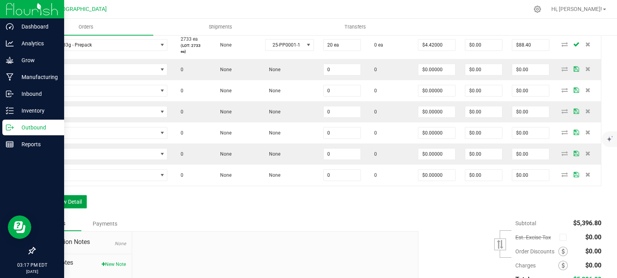
click at [61, 208] on button "Add New Detail" at bounding box center [60, 201] width 52 height 13
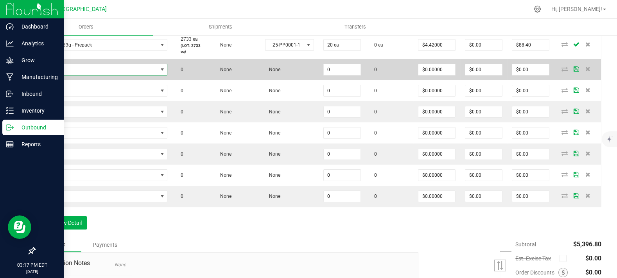
click at [104, 75] on span "NO DATA FOUND" at bounding box center [98, 69] width 117 height 11
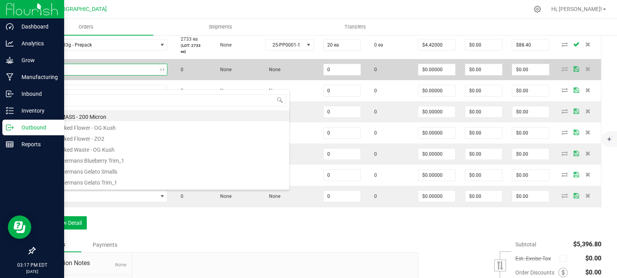
type input "g13"
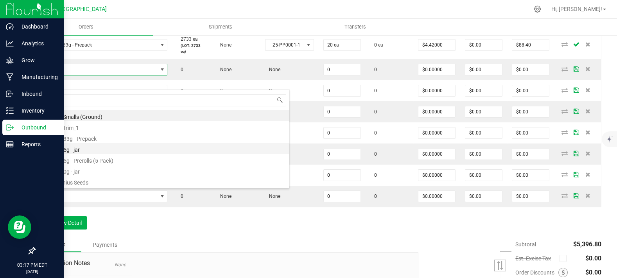
click at [80, 149] on li "G13 - 3.5g - jar" at bounding box center [165, 148] width 250 height 11
type input "0 ea"
type input "$15.00000"
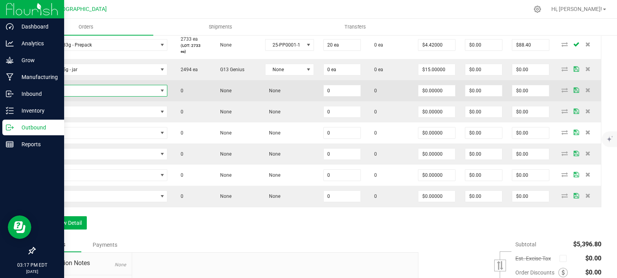
click at [86, 96] on span "NO DATA FOUND" at bounding box center [98, 90] width 117 height 11
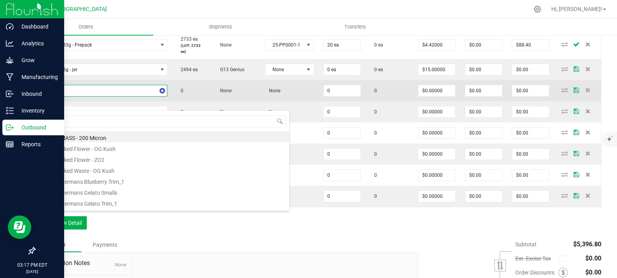
type input "lemon"
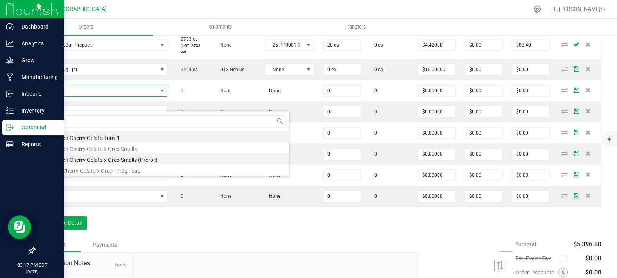
click at [95, 158] on li "4 - Lemon Cherry Gelato x Oreo Smalls (Preroll)" at bounding box center [165, 158] width 250 height 11
type input "0.0000 g"
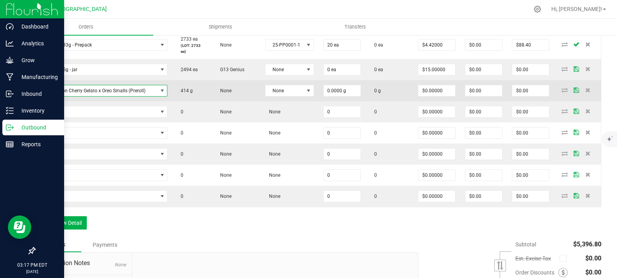
click at [137, 96] on span "4 - Lemon Cherry Gelato x Oreo Smalls (Preroll)" at bounding box center [98, 90] width 117 height 11
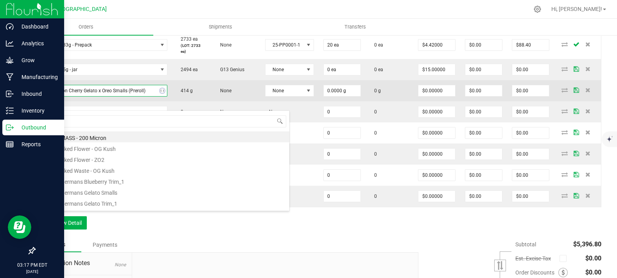
type input "lemon"
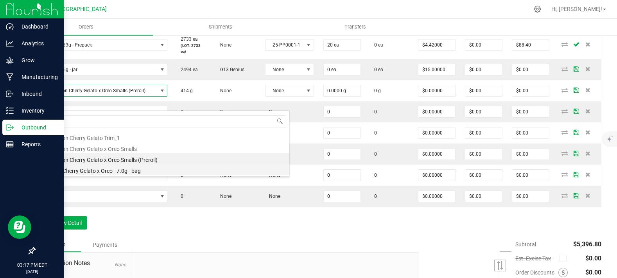
click at [95, 169] on li "Lemon Cherry Gelato x Oreo - 7.0g - bag" at bounding box center [165, 169] width 250 height 11
type input "0 ea"
type input "$20.00000"
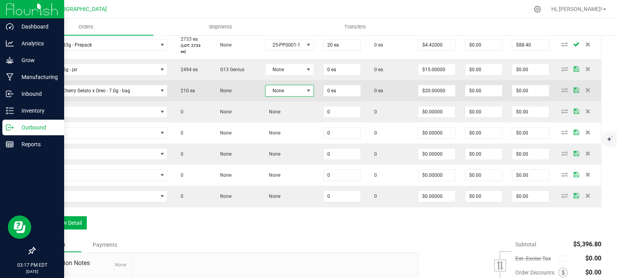
click at [294, 96] on span "None" at bounding box center [285, 90] width 38 height 11
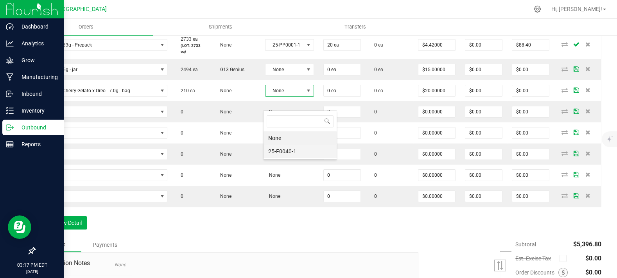
scroll to position [11, 48]
click at [282, 153] on li "25-F0040-1" at bounding box center [300, 151] width 73 height 13
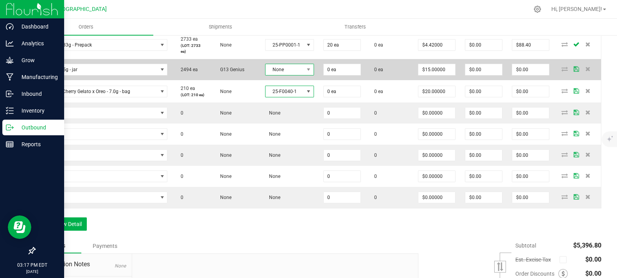
click at [278, 75] on span "None" at bounding box center [285, 69] width 38 height 11
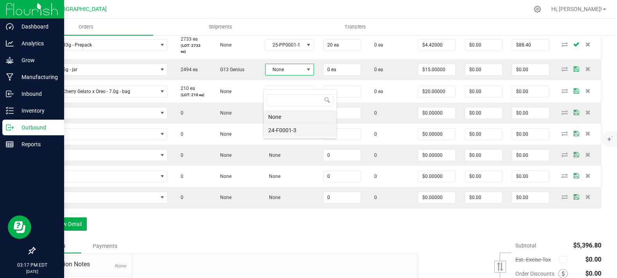
click at [282, 129] on li "24-F0001-3" at bounding box center [300, 130] width 73 height 13
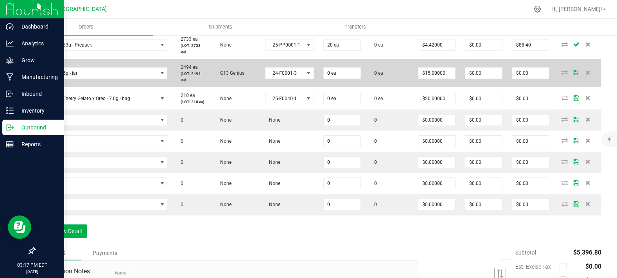
click at [341, 87] on td "0 ea" at bounding box center [342, 73] width 47 height 28
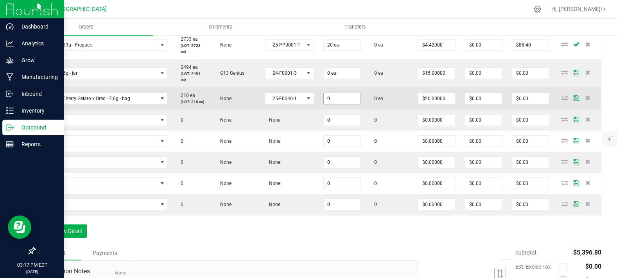
click at [343, 104] on input "0" at bounding box center [342, 98] width 37 height 11
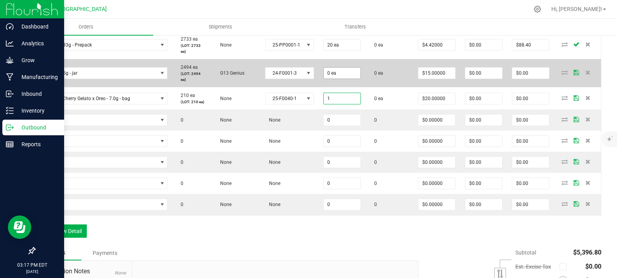
type input "1 ea"
type input "$20.00"
click at [338, 79] on input "0" at bounding box center [342, 73] width 37 height 11
type input "2 ea"
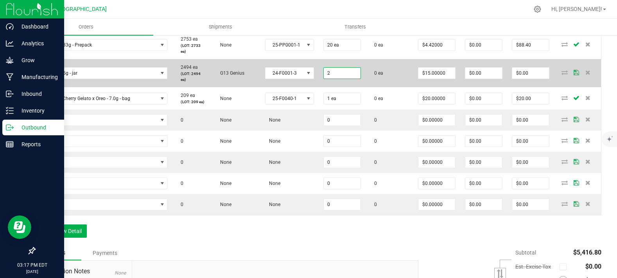
type input "$30.00"
click at [367, 87] on td "0 ea" at bounding box center [390, 73] width 48 height 28
click at [420, 79] on input "15" at bounding box center [437, 73] width 37 height 11
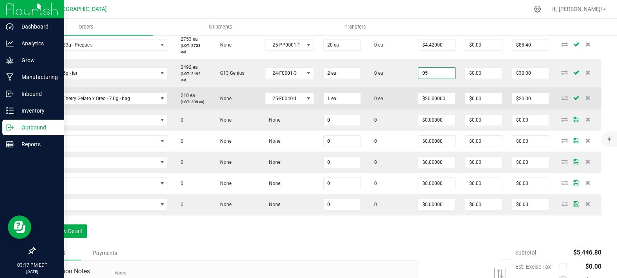
type input "$5.00000"
type input "$10.00"
drag, startPoint x: 446, startPoint y: 104, endPoint x: 444, endPoint y: 109, distance: 5.1
click at [444, 109] on td "20" at bounding box center [436, 98] width 47 height 22
click at [444, 104] on input "20" at bounding box center [437, 98] width 37 height 11
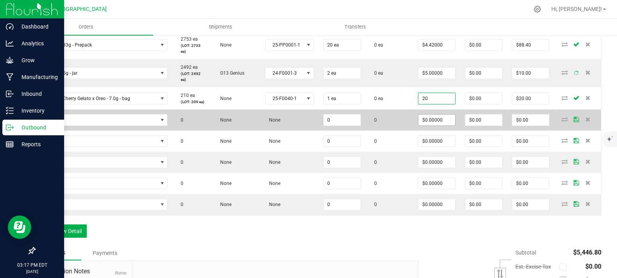
paste input "05"
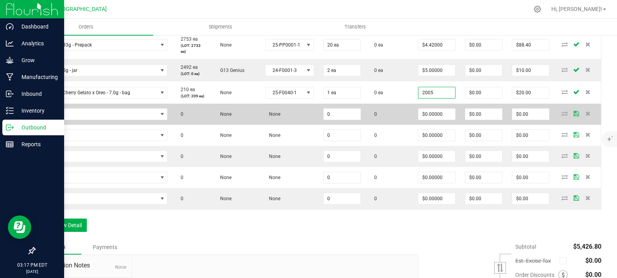
type input "$2,005.00000"
type input "$2,005.00"
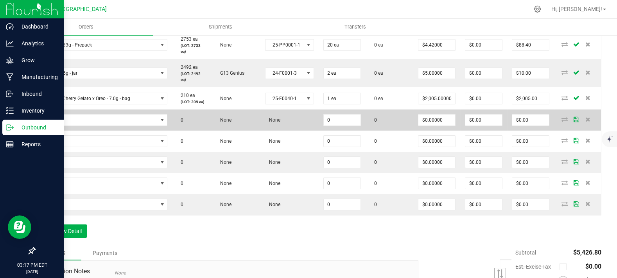
click at [397, 131] on td "0" at bounding box center [390, 120] width 48 height 21
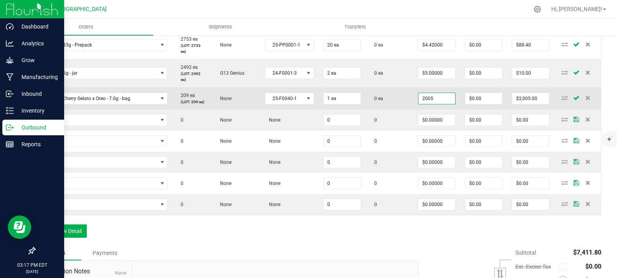
click at [431, 104] on input "2005" at bounding box center [437, 98] width 37 height 11
paste input
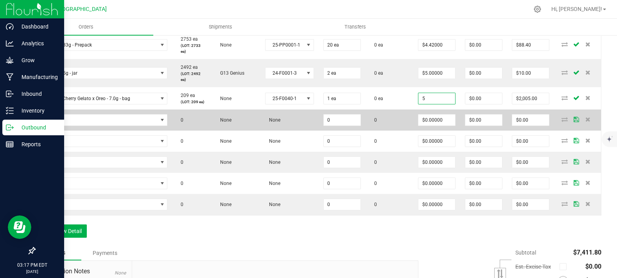
type input "$5.00000"
type input "$5.00"
click at [408, 126] on td "0" at bounding box center [390, 120] width 48 height 21
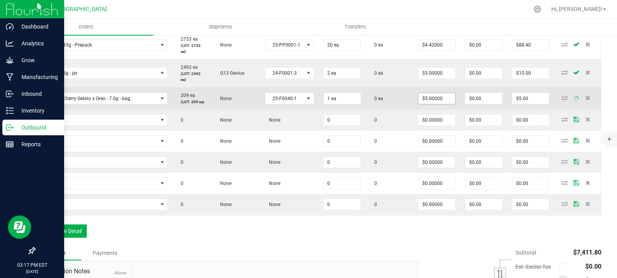
type input "5"
click at [421, 104] on input "5" at bounding box center [437, 98] width 37 height 11
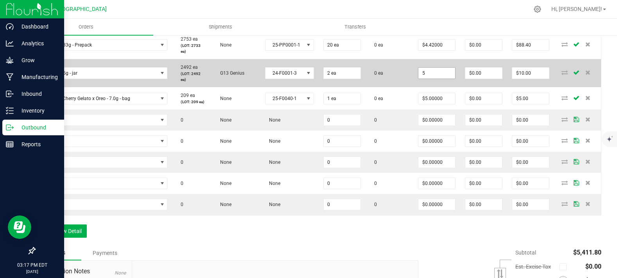
click at [447, 79] on input "5" at bounding box center [437, 73] width 37 height 11
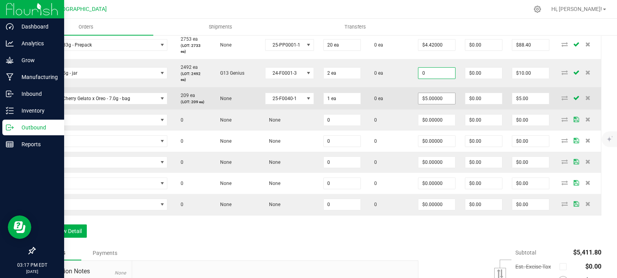
type input "$0.00000"
type input "$0.00"
click at [429, 104] on input "5" at bounding box center [437, 98] width 37 height 11
paste input
drag, startPoint x: 429, startPoint y: 110, endPoint x: 368, endPoint y: 119, distance: 60.8
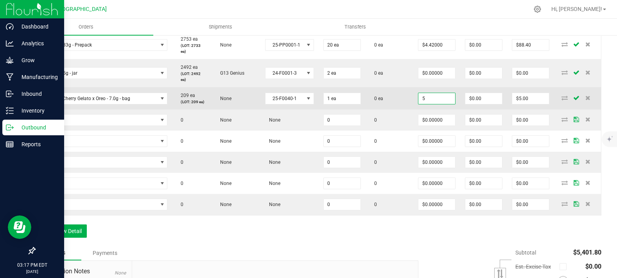
click at [369, 110] on outbound-order-line-row "Lemon Cherry Gelato x Oreo - 7.0g - bag 209 ea (LOT: 209 ea) None 25-F0040-1 1 …" at bounding box center [318, 98] width 566 height 22
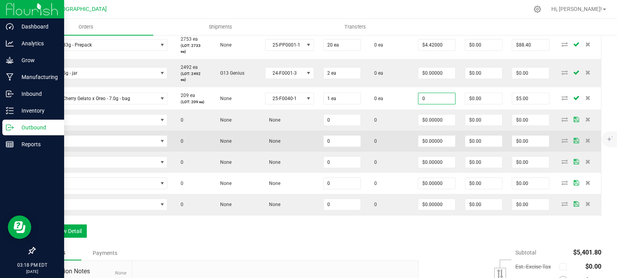
type input "$0.00000"
type input "$0.00"
click at [409, 148] on td "0" at bounding box center [390, 141] width 48 height 21
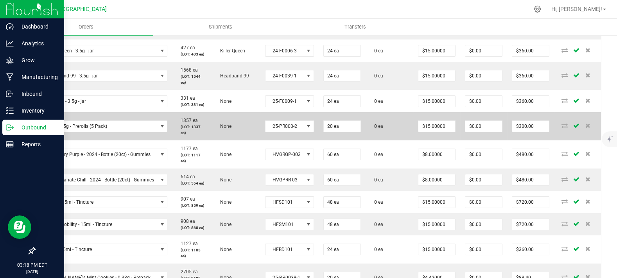
scroll to position [220, 0]
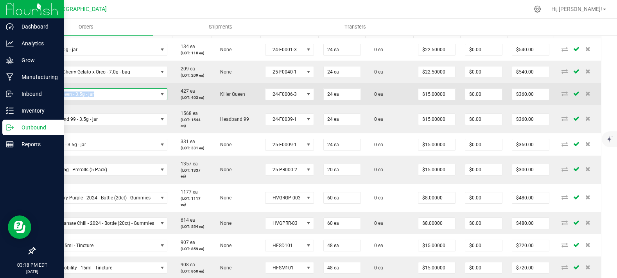
copy span "Killer Queen - 3.5g - jar"
drag, startPoint x: 102, startPoint y: 108, endPoint x: 46, endPoint y: 108, distance: 55.5
click at [46, 100] on span "Killer Queen - 3.5g - jar" at bounding box center [98, 94] width 117 height 11
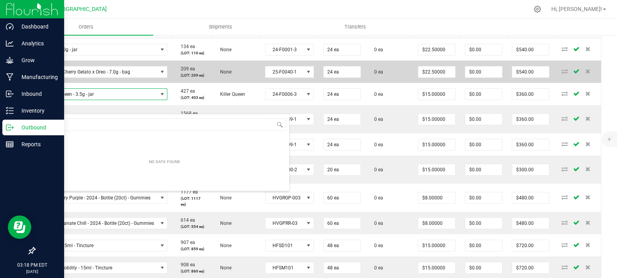
scroll to position [11, 126]
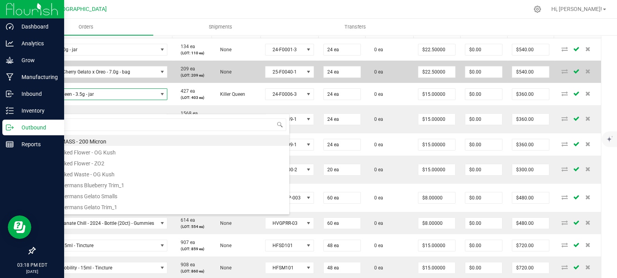
click at [215, 75] on td "None" at bounding box center [236, 72] width 49 height 22
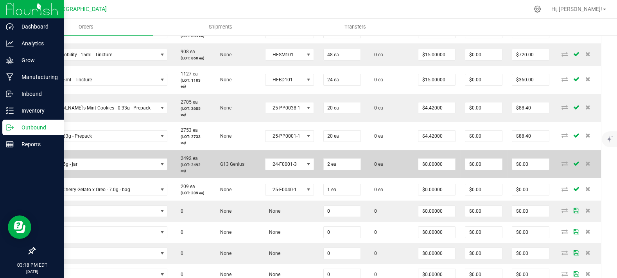
scroll to position [481, 0]
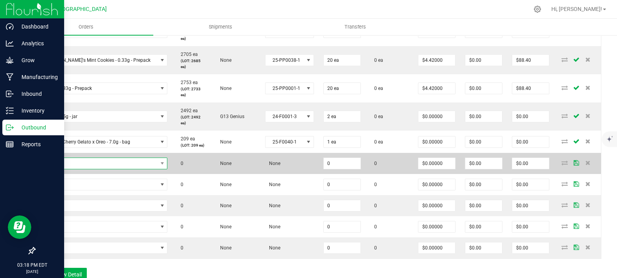
click at [68, 169] on span "NO DATA FOUND" at bounding box center [98, 163] width 117 height 11
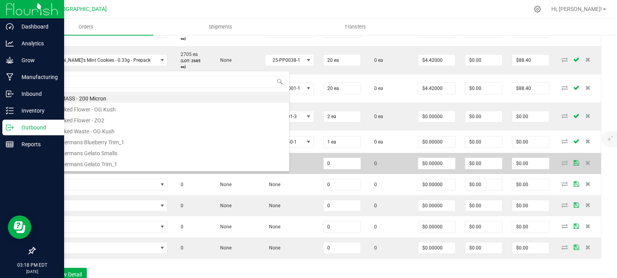
scroll to position [11, 126]
type input "Killer Queen - 3.5g - jar"
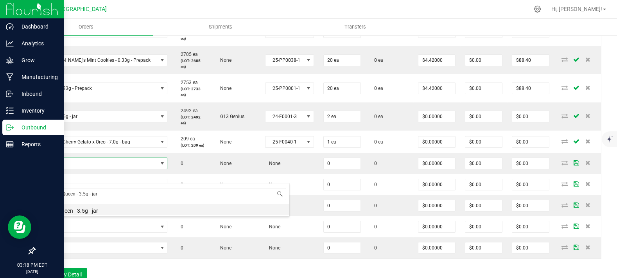
click at [88, 210] on li "Killer Queen - 3.5g - jar" at bounding box center [165, 209] width 250 height 11
type input "0 ea"
type input "$15.00000"
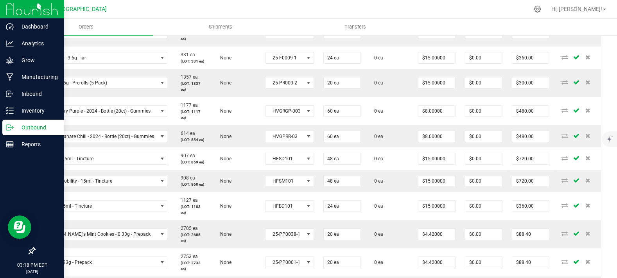
scroll to position [264, 0]
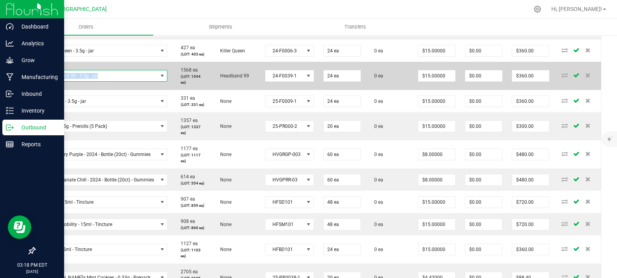
copy span "Headband 99 - 3.5g - jar"
drag, startPoint x: 113, startPoint y: 89, endPoint x: 44, endPoint y: 90, distance: 69.2
click at [44, 81] on span "Headband 99 - 3.5g - jar" at bounding box center [98, 75] width 117 height 11
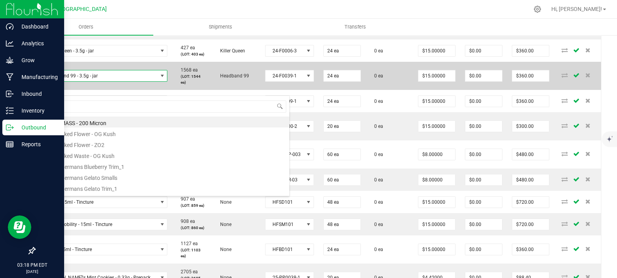
scroll to position [11, 126]
click at [186, 81] on td "1568 ea (LOT: 1544 ea)" at bounding box center [192, 76] width 40 height 28
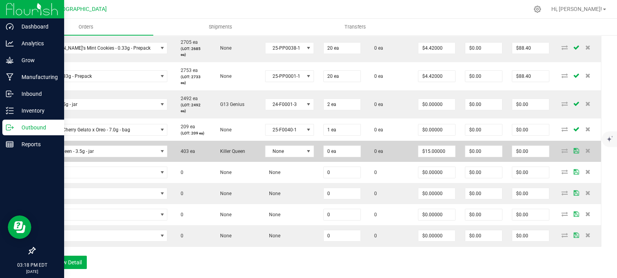
scroll to position [525, 0]
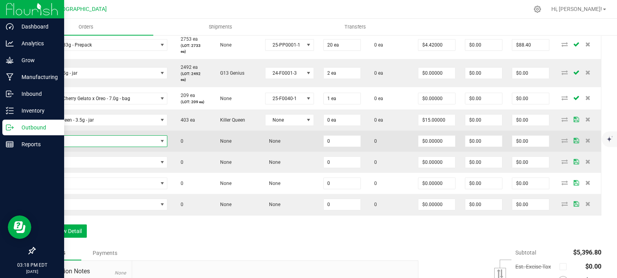
click at [104, 147] on span "NO DATA FOUND" at bounding box center [98, 141] width 117 height 11
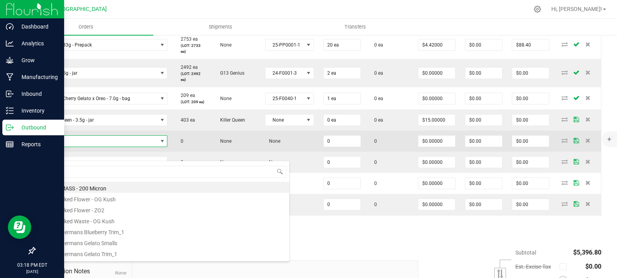
scroll to position [11, 126]
type input "Headband 99 - 3.5g - jar"
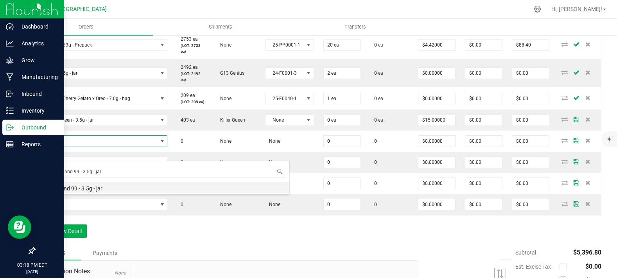
click at [84, 186] on li "Headband 99 - 3.5g - jar" at bounding box center [165, 187] width 250 height 11
type input "0 ea"
type input "$15.00000"
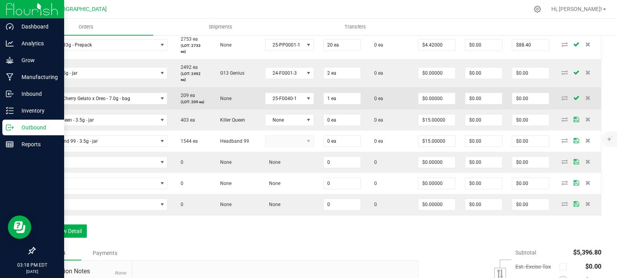
click at [200, 105] on p "(LOT: 209 ea)" at bounding box center [192, 102] width 30 height 6
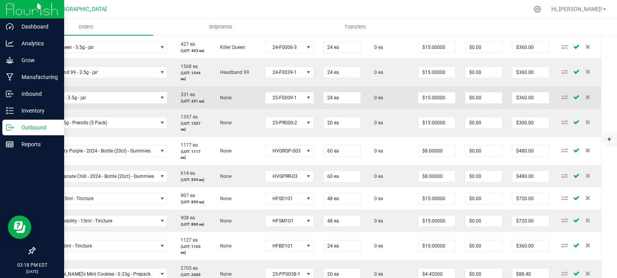
scroll to position [264, 0]
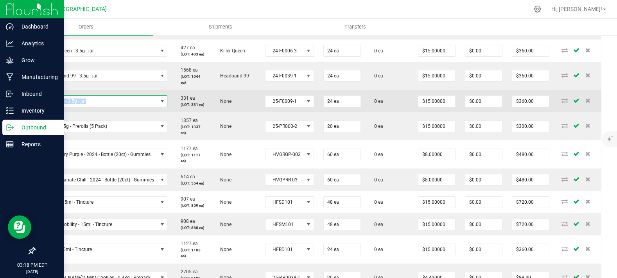
copy span "Mimosa - 3.5g - jar"
drag, startPoint x: 92, startPoint y: 115, endPoint x: 41, endPoint y: 119, distance: 50.6
click at [41, 107] on span "Mimosa - 3.5g - jar" at bounding box center [98, 101] width 117 height 11
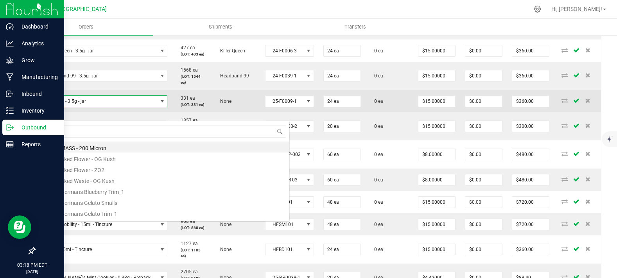
scroll to position [11, 126]
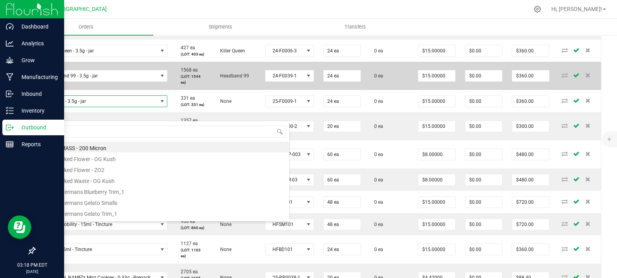
click at [212, 90] on td "Headband 99" at bounding box center [236, 76] width 49 height 28
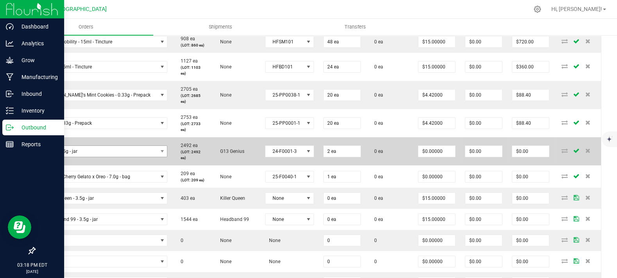
scroll to position [481, 0]
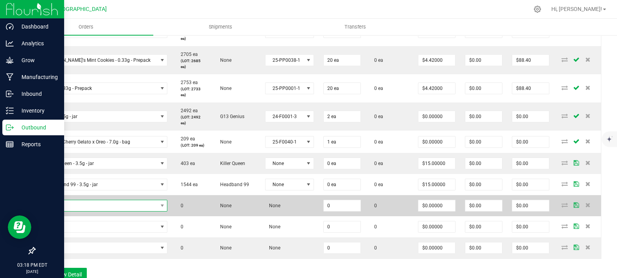
click at [85, 211] on span "NO DATA FOUND" at bounding box center [98, 205] width 117 height 11
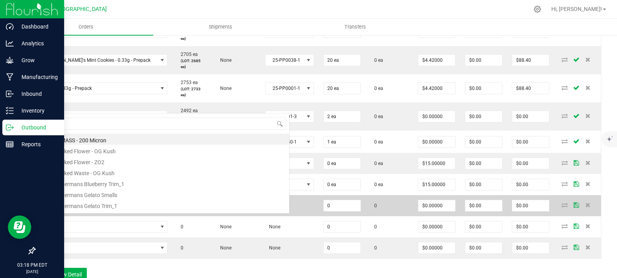
scroll to position [11, 126]
type input "Mimosa - 3.5g - jar"
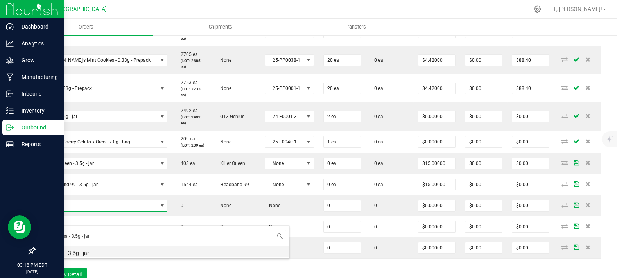
click at [80, 252] on li "Mimosa - 3.5g - jar" at bounding box center [165, 251] width 250 height 11
type input "0 ea"
type input "$17.50000"
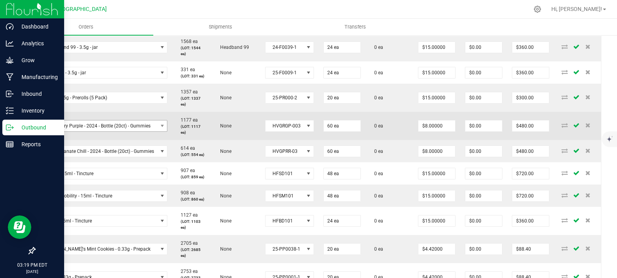
scroll to position [307, 0]
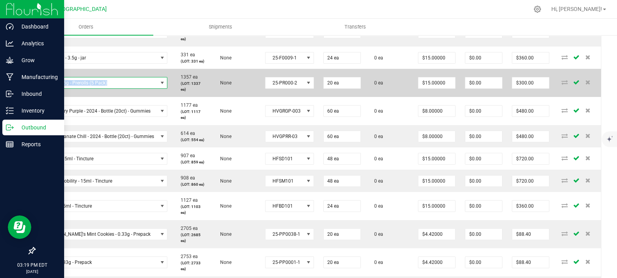
copy span "Mac - 3.5g - Prerolls (5 Pack)"
drag, startPoint x: 121, startPoint y: 94, endPoint x: 45, endPoint y: 100, distance: 76.1
click at [45, 88] on span "Mac - 3.5g - Prerolls (5 Pack)" at bounding box center [98, 82] width 117 height 11
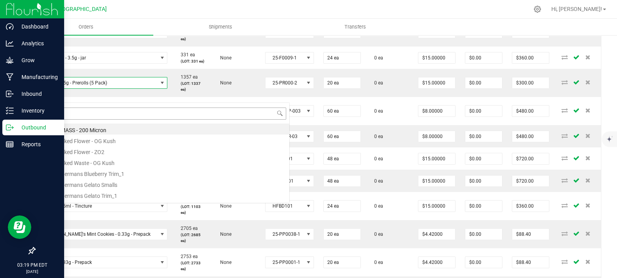
scroll to position [11, 126]
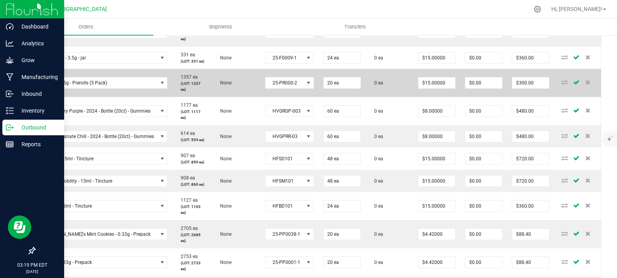
click at [189, 92] on p "(LOT: 1337 ea)" at bounding box center [192, 87] width 30 height 12
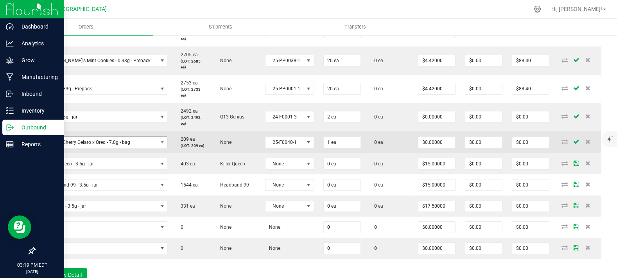
scroll to position [481, 0]
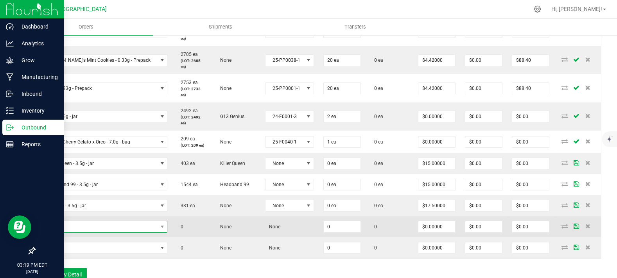
click at [68, 232] on span "NO DATA FOUND" at bounding box center [98, 226] width 117 height 11
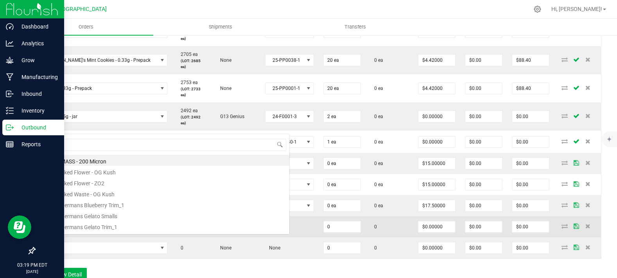
type input "Mac - 3.5g - Prerolls (5 Pack)"
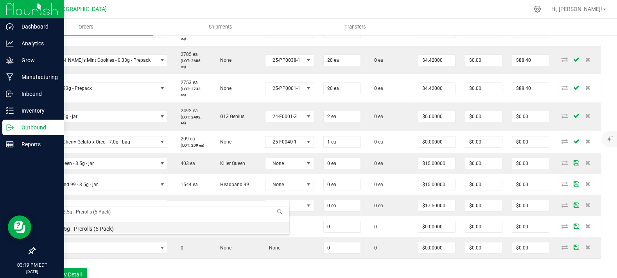
click at [80, 226] on li "Mac - 3.5g - Prerolls (5 Pack)" at bounding box center [165, 227] width 250 height 11
type input "0 ea"
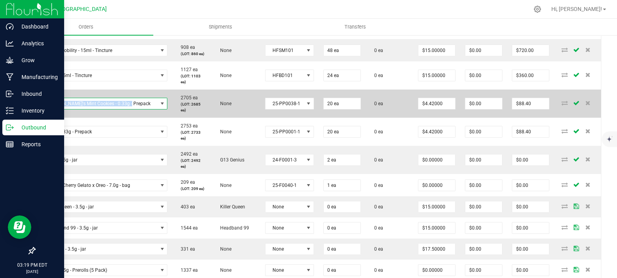
copy span "[PERSON_NAME]'s Mint Cookies - 0.33g - Prepack"
drag, startPoint x: 135, startPoint y: 119, endPoint x: 40, endPoint y: 123, distance: 95.1
click at [40, 109] on span "[PERSON_NAME]'s Mint Cookies - 0.33g - Prepack" at bounding box center [98, 103] width 117 height 11
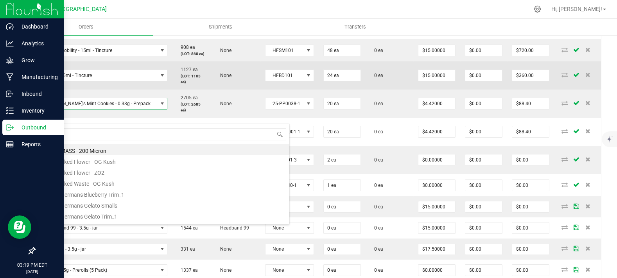
click at [199, 85] on p "(LOT: 1103 ea)" at bounding box center [192, 79] width 30 height 12
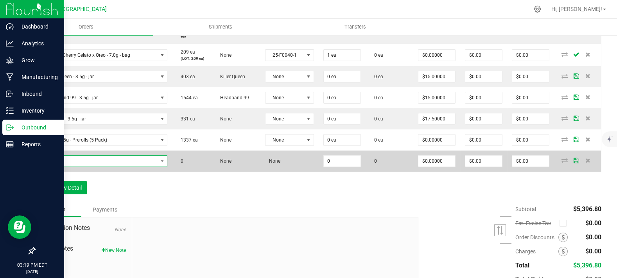
click at [84, 167] on span "NO DATA FOUND" at bounding box center [98, 161] width 117 height 11
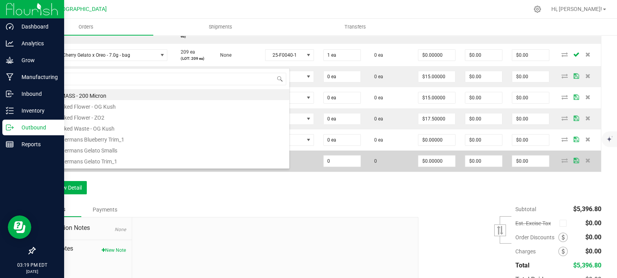
type input "[PERSON_NAME]'s Mint Cookies - 0.33g - Prepack"
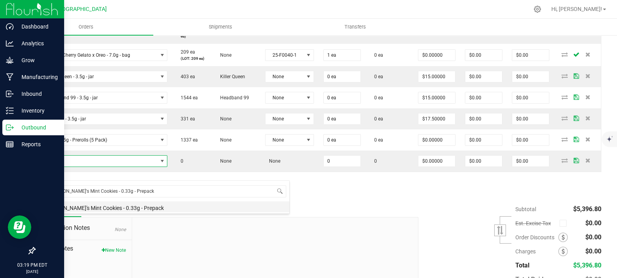
click at [77, 207] on li "[PERSON_NAME]'s Mint Cookies - 0.33g - Prepack" at bounding box center [165, 206] width 250 height 11
type input "0 ea"
type input "$4.42000"
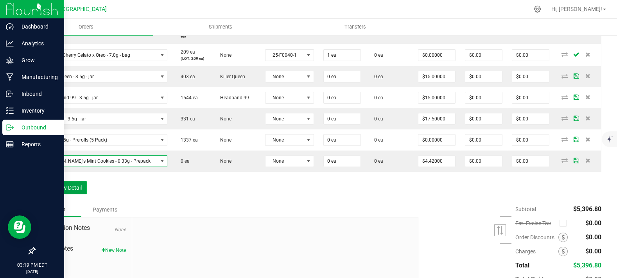
click at [71, 194] on button "Add New Detail" at bounding box center [60, 187] width 52 height 13
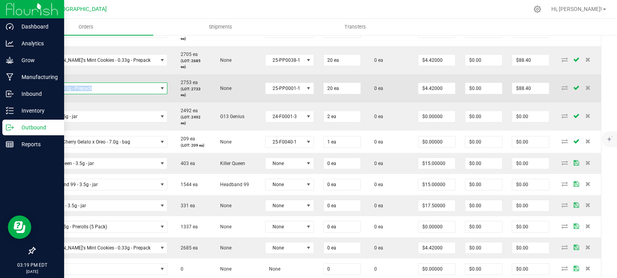
copy span "G13 - 0.33g - Prepack"
drag, startPoint x: 106, startPoint y: 103, endPoint x: 41, endPoint y: 107, distance: 65.1
click at [41, 94] on span "G13 - 0.33g - Prepack" at bounding box center [98, 88] width 117 height 11
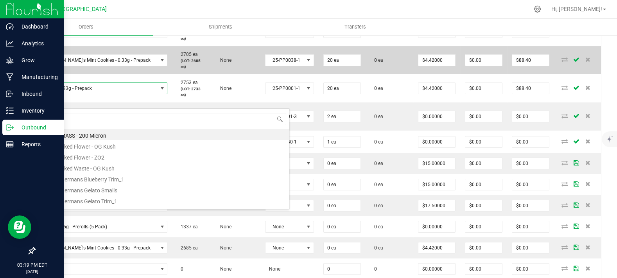
click at [192, 74] on td "2705 ea (LOT: 2685 ea)" at bounding box center [192, 60] width 40 height 28
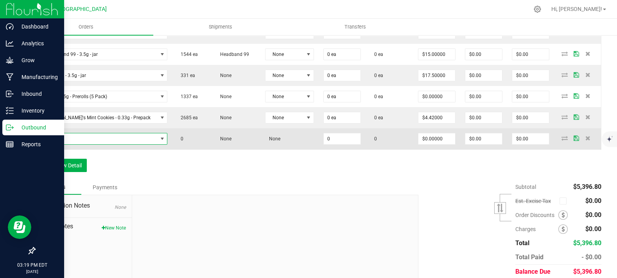
click at [75, 144] on span "NO DATA FOUND" at bounding box center [98, 138] width 117 height 11
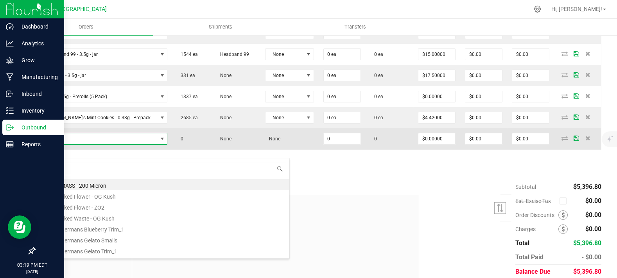
type input "G13 - 0.33g - Prepack"
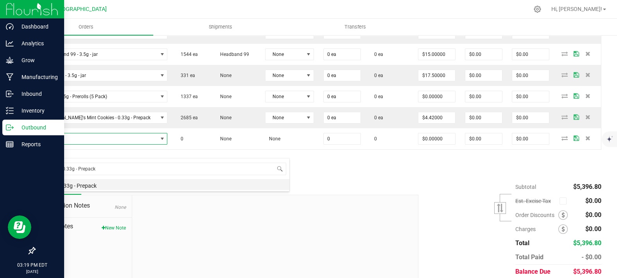
click at [85, 181] on li "G13 - 0.33g - Prepack" at bounding box center [165, 184] width 250 height 11
type input "0 ea"
type input "$4.42000"
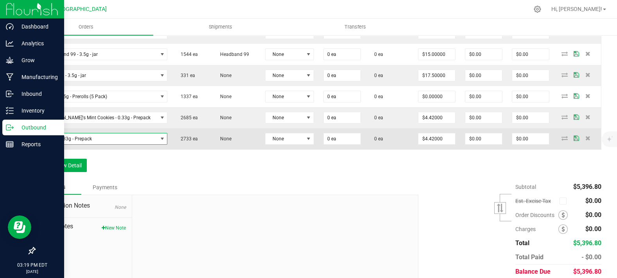
click at [202, 144] on td "2733 ea" at bounding box center [192, 138] width 40 height 21
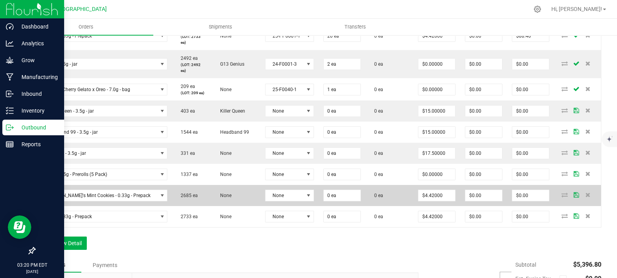
scroll to position [525, 0]
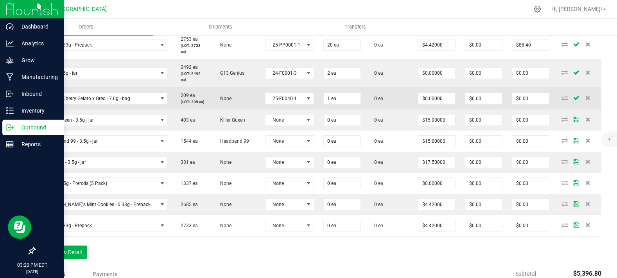
click at [428, 110] on td "$0.00000" at bounding box center [436, 98] width 47 height 22
type input "0"
click at [433, 104] on input "0" at bounding box center [437, 98] width 37 height 11
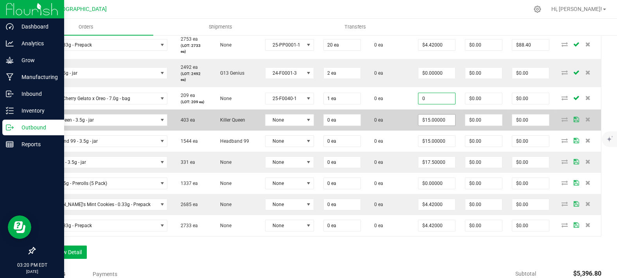
type input "15"
type input "$0.00000"
click at [426, 126] on input "15" at bounding box center [437, 120] width 37 height 11
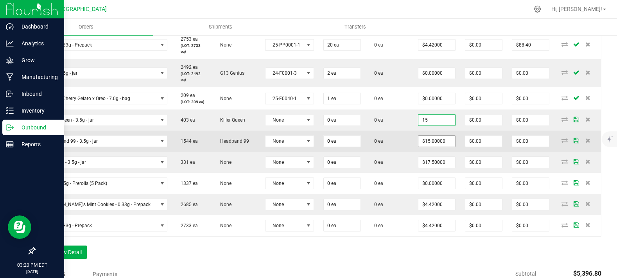
paste input "0"
type input "$0.00000"
click at [424, 147] on input "15" at bounding box center [437, 141] width 37 height 11
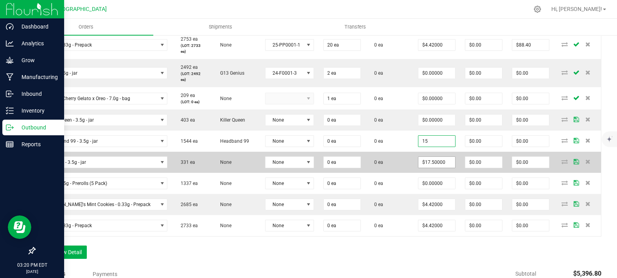
paste input "0"
type input "$0.00000"
click at [421, 168] on input "17.5" at bounding box center [437, 162] width 37 height 11
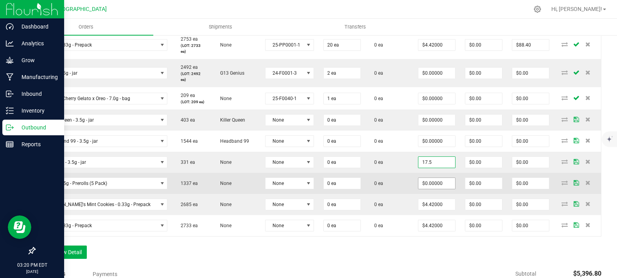
paste input "0"
type input "$0.00000"
click at [419, 189] on input "0" at bounding box center [437, 183] width 37 height 11
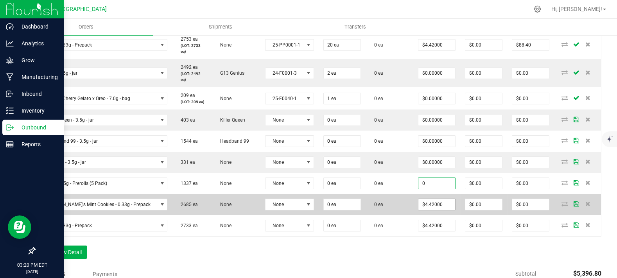
type input "$0.00000"
click at [424, 210] on input "4.42" at bounding box center [437, 204] width 37 height 11
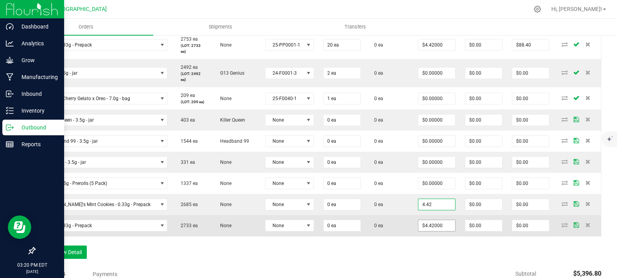
paste input "0"
type input "$0.00000"
click at [426, 231] on input "4.42" at bounding box center [437, 225] width 37 height 11
paste input "0"
type input "$0.00000"
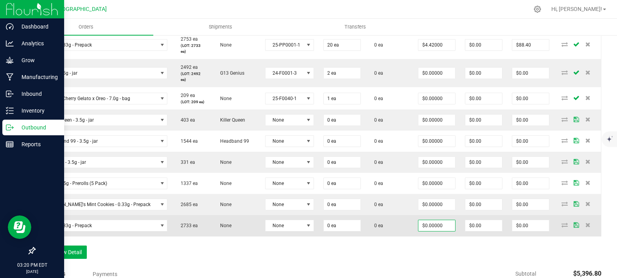
click at [392, 234] on td "0 ea" at bounding box center [390, 225] width 48 height 21
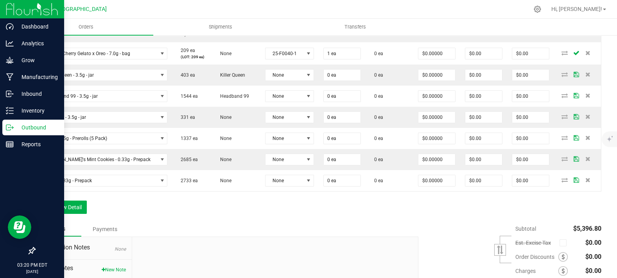
scroll to position [568, 0]
click at [286, 236] on div "Notes Payments" at bounding box center [223, 230] width 378 height 15
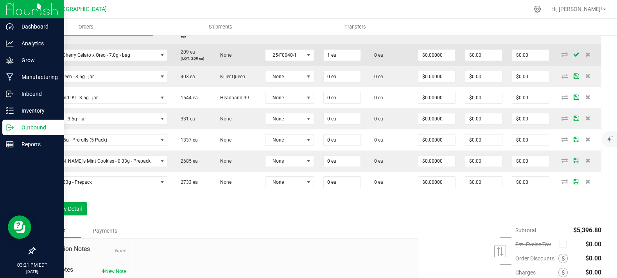
scroll to position [525, 0]
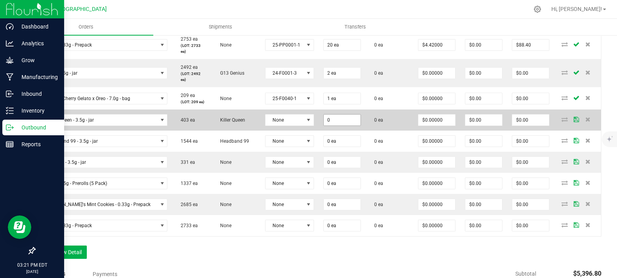
click at [331, 126] on input "0" at bounding box center [342, 120] width 37 height 11
click at [298, 126] on span "None" at bounding box center [285, 120] width 38 height 11
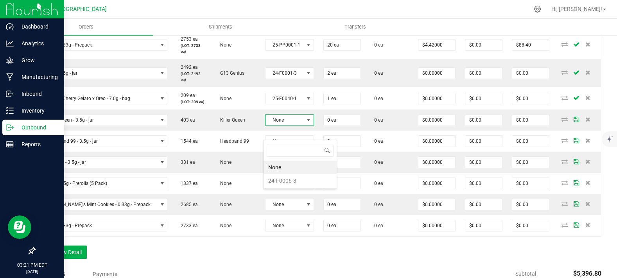
scroll to position [11, 48]
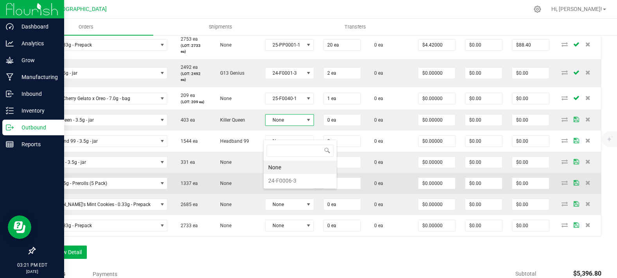
click at [280, 189] on td "None" at bounding box center [290, 183] width 58 height 21
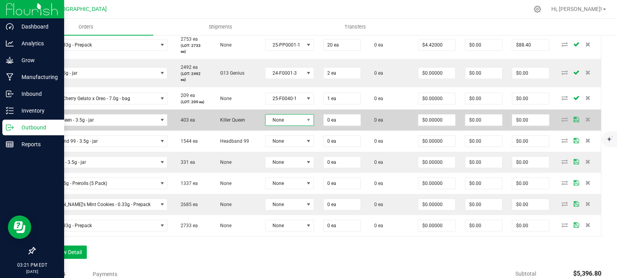
click at [284, 126] on span "None" at bounding box center [285, 120] width 38 height 11
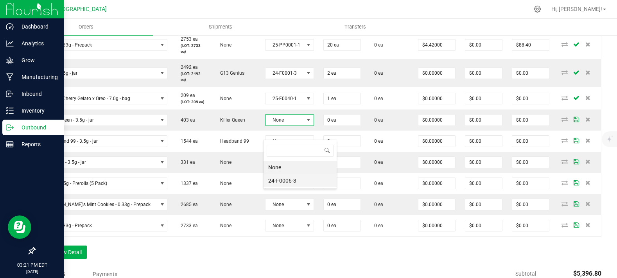
click at [287, 179] on li "24-F0006-3" at bounding box center [300, 180] width 73 height 13
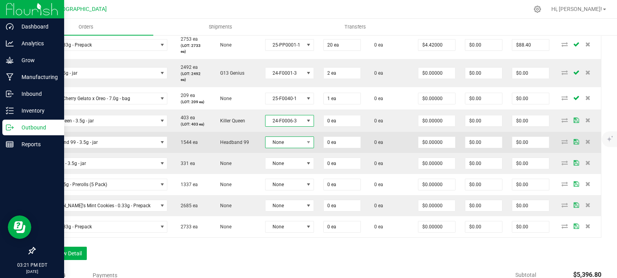
click at [282, 148] on span "None" at bounding box center [285, 142] width 38 height 11
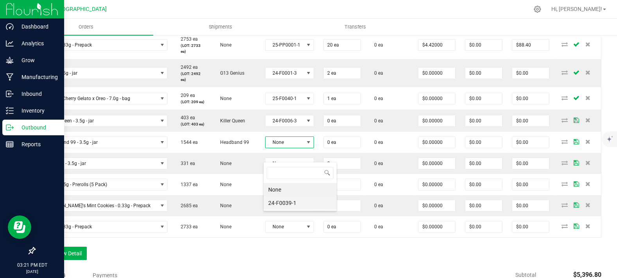
click at [275, 202] on li "24-F0039-1" at bounding box center [300, 202] width 73 height 13
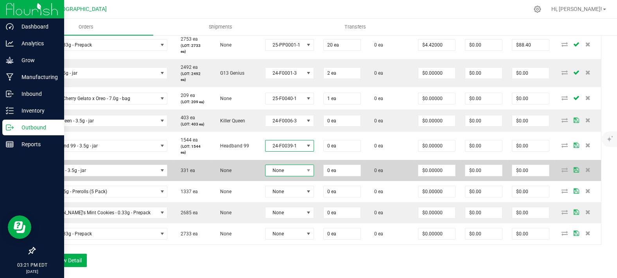
click at [276, 176] on span "None" at bounding box center [285, 170] width 38 height 11
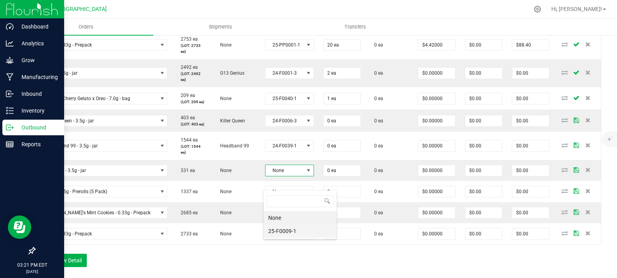
click at [273, 229] on li "25-F0009-1" at bounding box center [300, 231] width 73 height 13
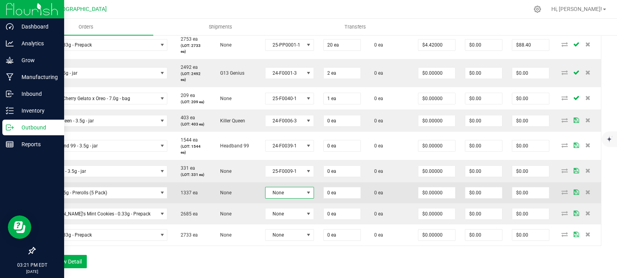
click at [270, 198] on span "None" at bounding box center [285, 192] width 38 height 11
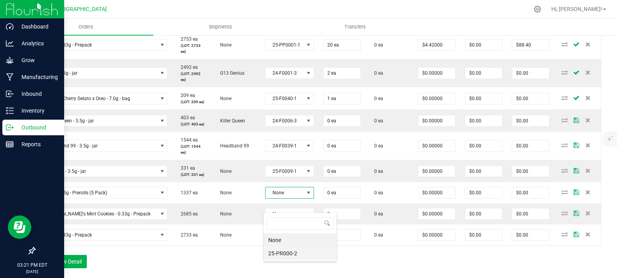
click at [268, 249] on li "25-PR000-2" at bounding box center [300, 253] width 73 height 13
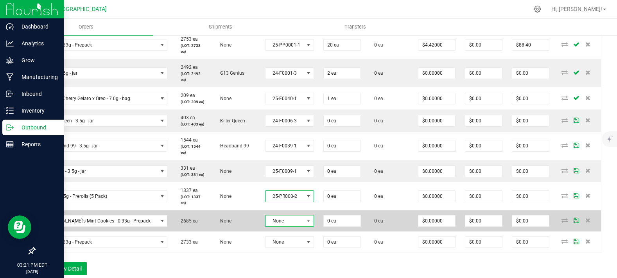
click at [268, 226] on span "None" at bounding box center [285, 221] width 38 height 11
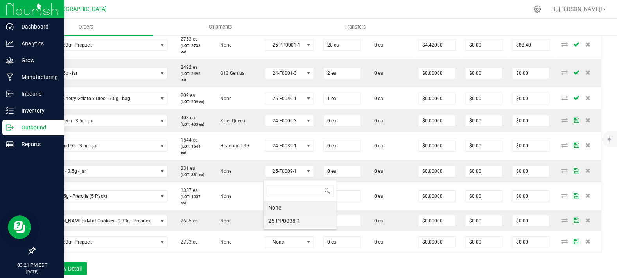
click at [278, 223] on li "25-PP0038-1" at bounding box center [300, 220] width 73 height 13
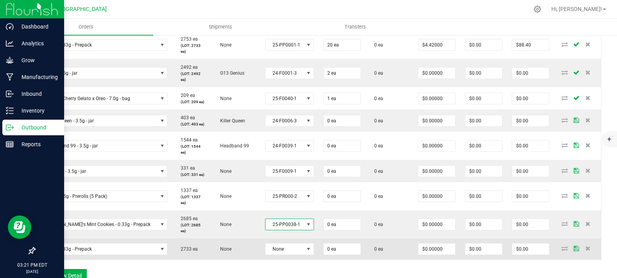
click at [277, 256] on td "None" at bounding box center [290, 249] width 58 height 21
click at [277, 255] on span "None" at bounding box center [285, 249] width 38 height 11
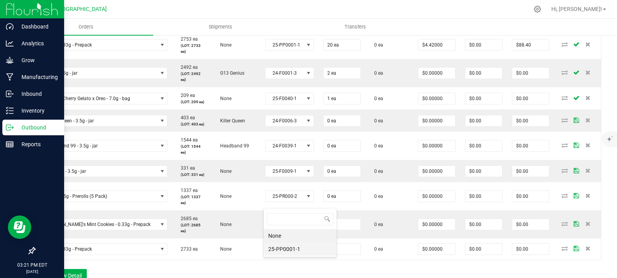
click at [276, 255] on li "25-PP0001-1" at bounding box center [300, 249] width 73 height 13
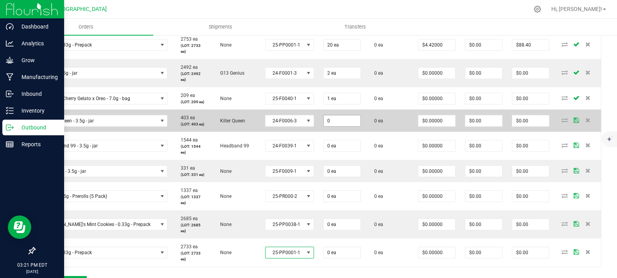
click at [335, 126] on input "0" at bounding box center [342, 120] width 37 height 11
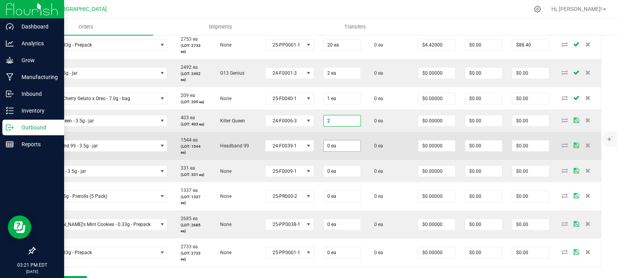
type input "2 ea"
click at [346, 151] on input "0" at bounding box center [342, 145] width 37 height 11
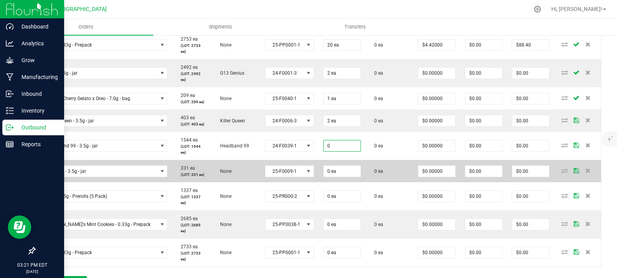
paste input "2"
type input "2 ea"
click at [344, 177] on td "0 ea" at bounding box center [342, 171] width 47 height 22
click at [344, 177] on input "0" at bounding box center [342, 171] width 37 height 11
paste input "2"
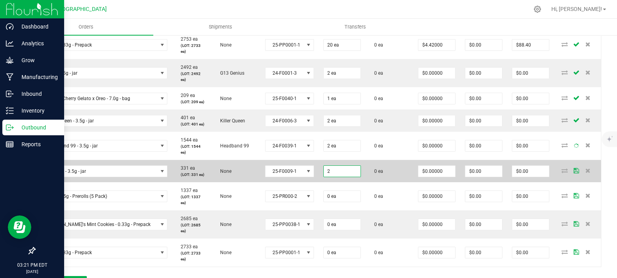
type input "2 ea"
click at [371, 181] on td "0 ea" at bounding box center [390, 171] width 48 height 22
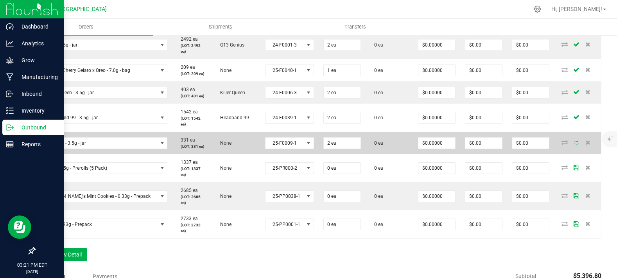
scroll to position [568, 0]
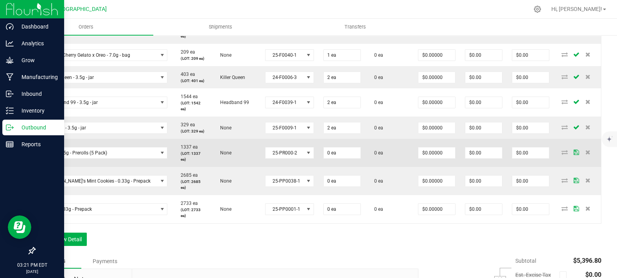
click at [339, 167] on td "0 ea" at bounding box center [342, 153] width 47 height 28
click at [340, 158] on input "0" at bounding box center [342, 152] width 37 height 11
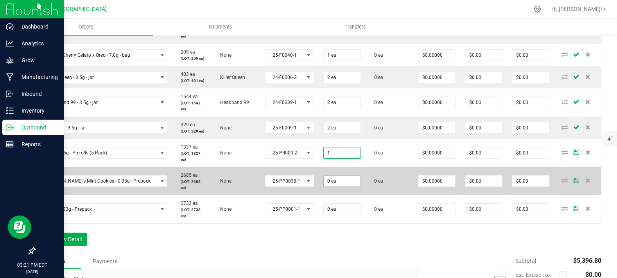
type input "1 ea"
click at [350, 187] on input "0" at bounding box center [342, 181] width 37 height 11
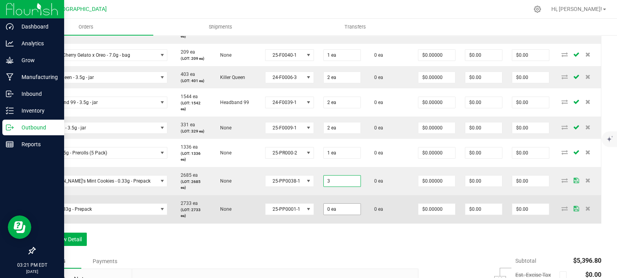
type input "3 ea"
click at [336, 215] on input "0" at bounding box center [342, 209] width 37 height 11
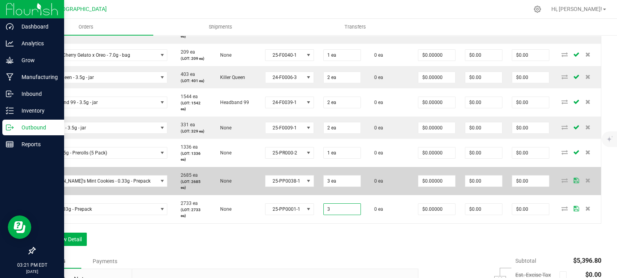
type input "3 ea"
click at [371, 195] on td "0 ea" at bounding box center [390, 181] width 48 height 28
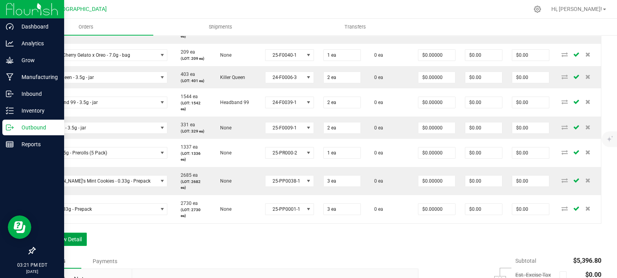
click at [83, 246] on button "Add New Detail" at bounding box center [60, 239] width 52 height 13
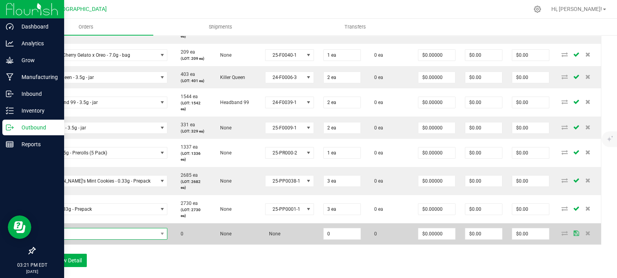
click at [86, 239] on span "NO DATA FOUND" at bounding box center [98, 233] width 117 height 11
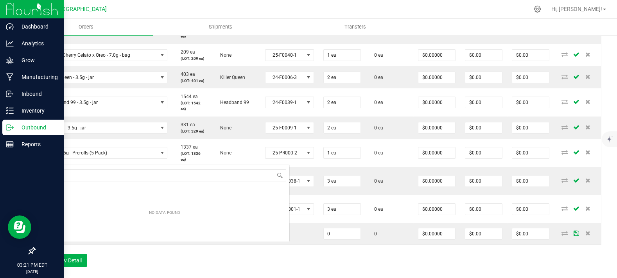
scroll to position [11, 126]
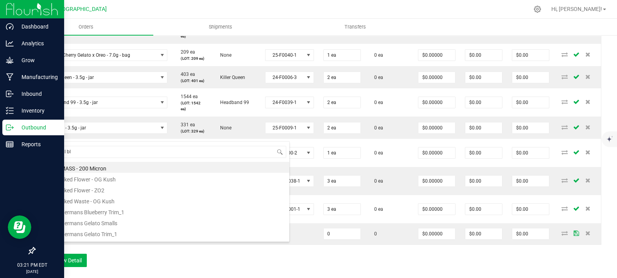
type input "Blissful bla"
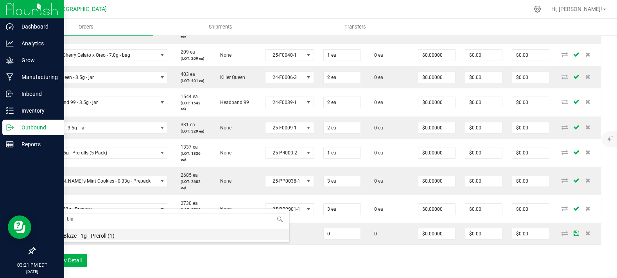
click at [91, 234] on li "Blissful Blaze - 1g - Preroll (1)" at bounding box center [165, 234] width 250 height 11
type input "0 ea"
type input "$6.00000"
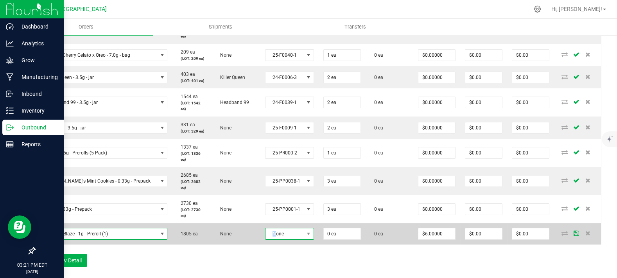
click at [273, 239] on span "None" at bounding box center [285, 233] width 38 height 11
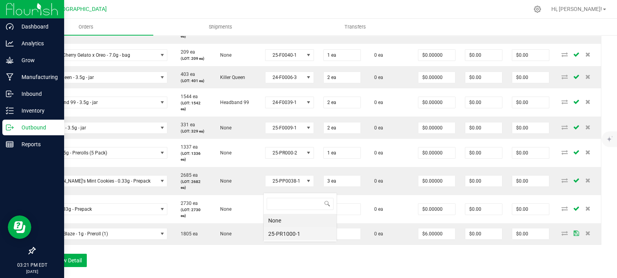
scroll to position [11, 48]
click at [282, 231] on li "25-PR1000-1" at bounding box center [300, 233] width 73 height 13
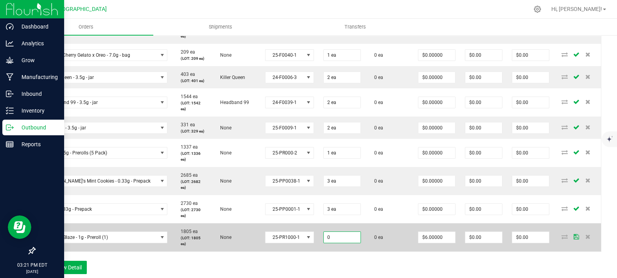
click at [332, 243] on input "0" at bounding box center [342, 237] width 37 height 11
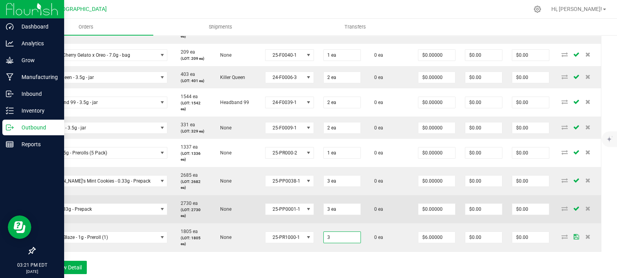
type input "3 ea"
type input "$18.00"
click at [381, 223] on td "0 ea" at bounding box center [390, 209] width 48 height 28
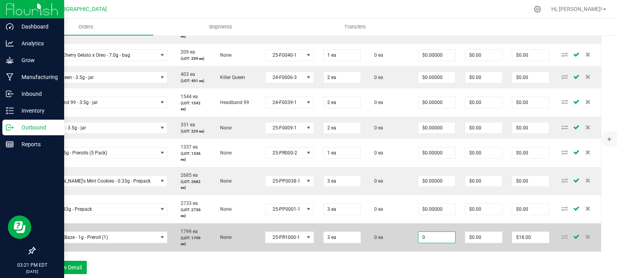
type input "$0.00000"
type input "$0.00"
click at [404, 243] on td "0 ea" at bounding box center [390, 237] width 48 height 28
drag, startPoint x: 361, startPoint y: 232, endPoint x: 383, endPoint y: 261, distance: 35.9
click at [383, 252] on td "0 ea" at bounding box center [390, 237] width 48 height 28
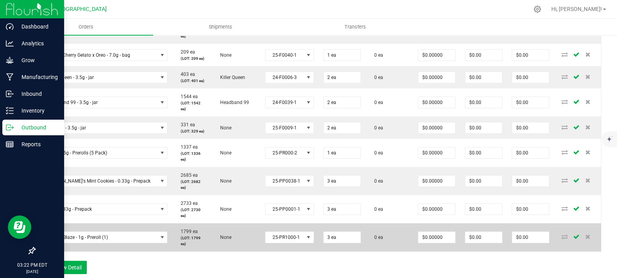
drag, startPoint x: 362, startPoint y: 242, endPoint x: 386, endPoint y: 256, distance: 28.0
click at [386, 252] on td "0 ea" at bounding box center [390, 237] width 48 height 28
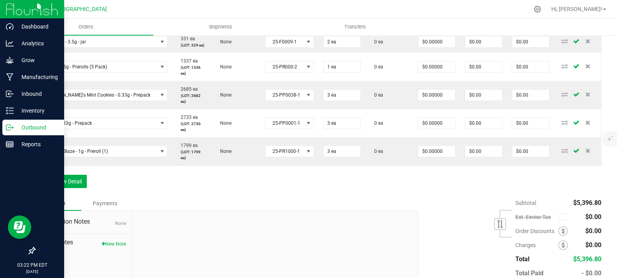
scroll to position [611, 0]
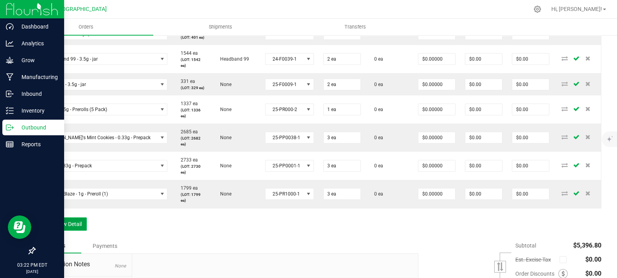
click at [68, 231] on button "Add New Detail" at bounding box center [60, 223] width 52 height 13
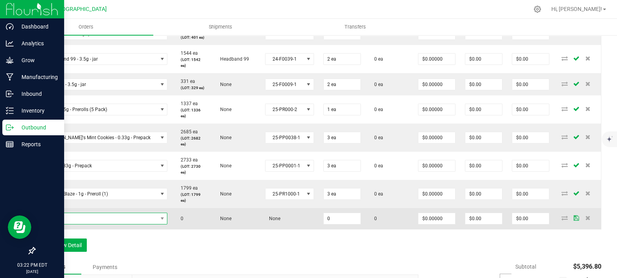
click at [80, 224] on span "NO DATA FOUND" at bounding box center [98, 218] width 117 height 11
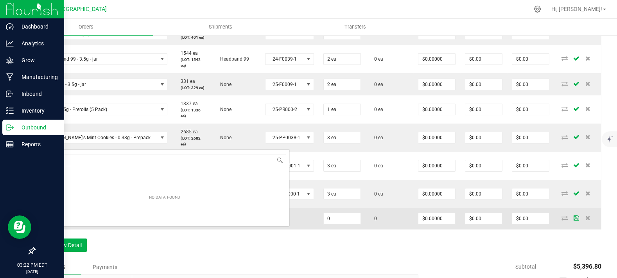
scroll to position [11, 126]
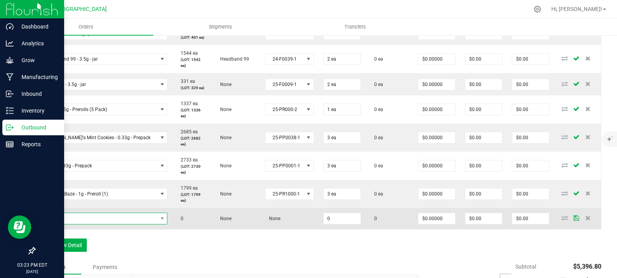
click at [142, 224] on span "NO DATA FOUND" at bounding box center [98, 218] width 117 height 11
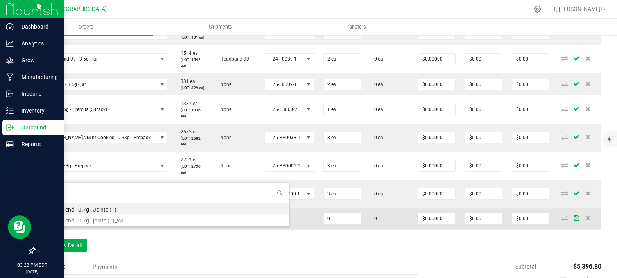
type input "indic"
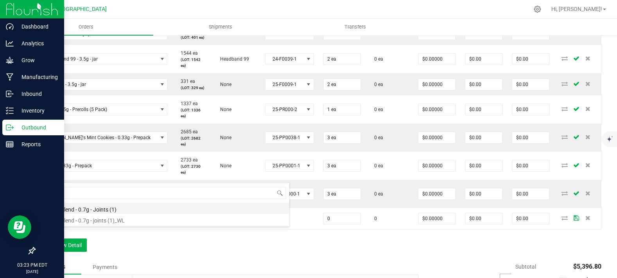
click at [120, 213] on li "Indica Blend - 0.7g - Joints (1)" at bounding box center [165, 208] width 250 height 11
type input "0 ea"
type input "$4.42000"
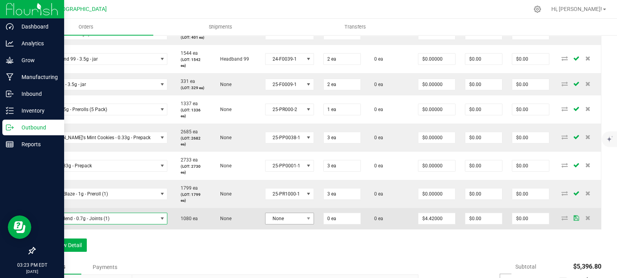
click at [263, 229] on td "None" at bounding box center [290, 218] width 58 height 21
click at [277, 224] on span "None" at bounding box center [285, 218] width 38 height 11
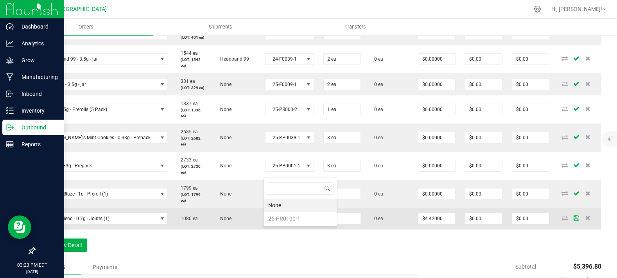
scroll to position [11, 48]
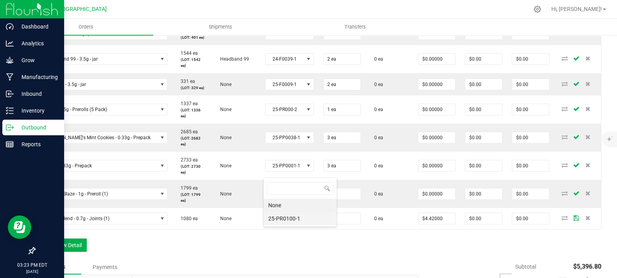
click at [288, 219] on li "25-PR0100-1" at bounding box center [300, 218] width 73 height 13
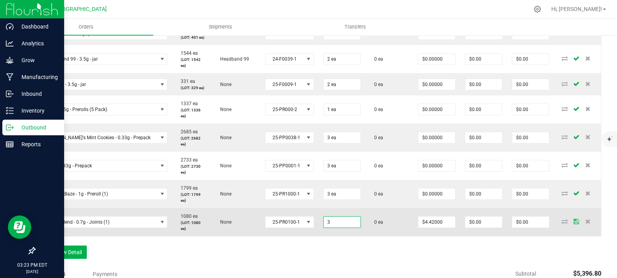
type input "3 ea"
type input "$13.26"
click at [389, 236] on td "0 ea" at bounding box center [390, 222] width 48 height 28
type input "4.42"
click at [437, 228] on input "4.42" at bounding box center [437, 222] width 37 height 11
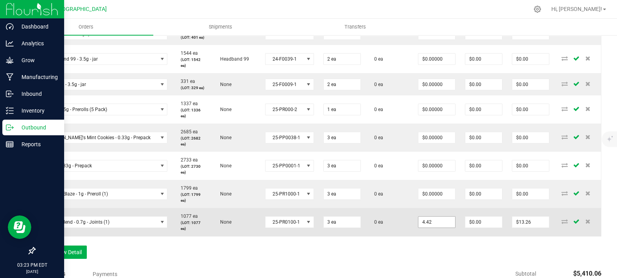
click at [419, 228] on input "4.42" at bounding box center [437, 222] width 37 height 11
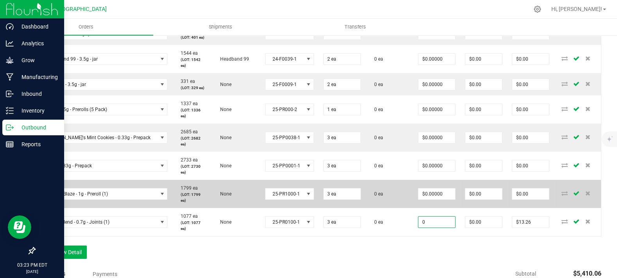
type input "$0.00000"
type input "$0.00"
click at [402, 208] on td "0 ea" at bounding box center [390, 194] width 48 height 28
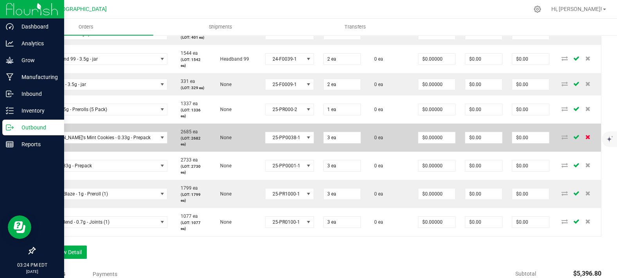
click at [586, 139] on icon at bounding box center [588, 137] width 5 height 5
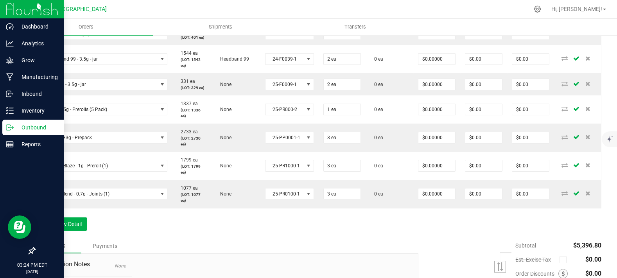
click at [586, 139] on icon at bounding box center [588, 137] width 5 height 5
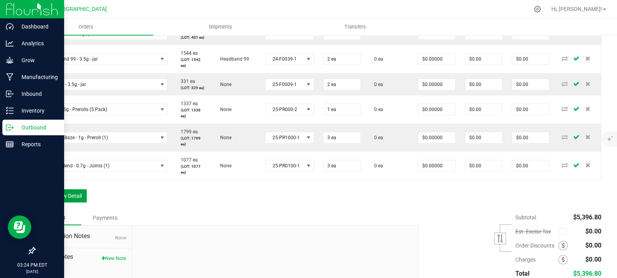
click at [81, 203] on button "Add New Detail" at bounding box center [60, 195] width 52 height 13
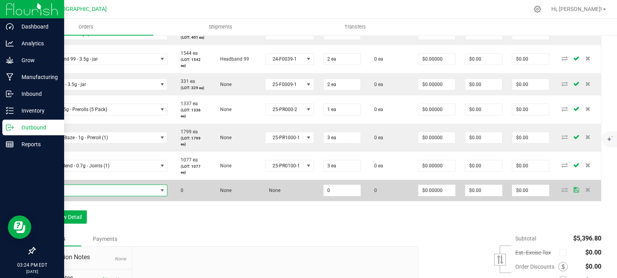
click at [83, 196] on span "NO DATA FOUND" at bounding box center [98, 190] width 117 height 11
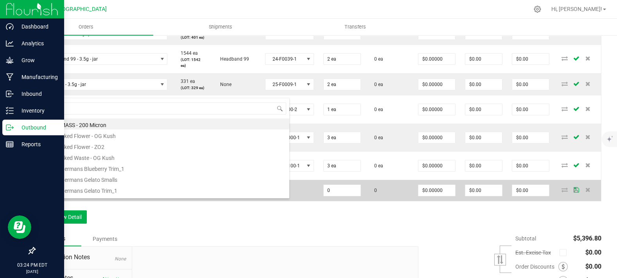
scroll to position [11, 126]
type input "sativa"
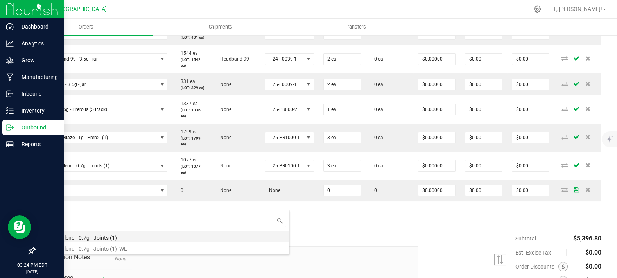
click at [99, 235] on li "Sativa Blend - 0.7g - Joints (1)" at bounding box center [165, 236] width 250 height 11
type input "0 ea"
type input "$4.42000"
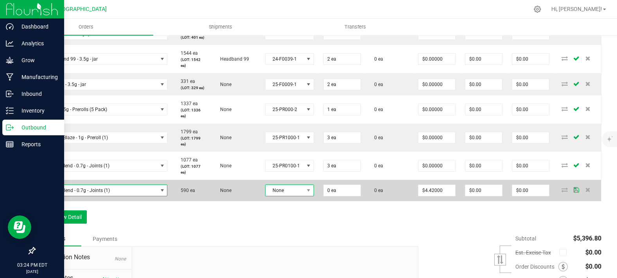
click at [286, 196] on span "None" at bounding box center [285, 190] width 38 height 11
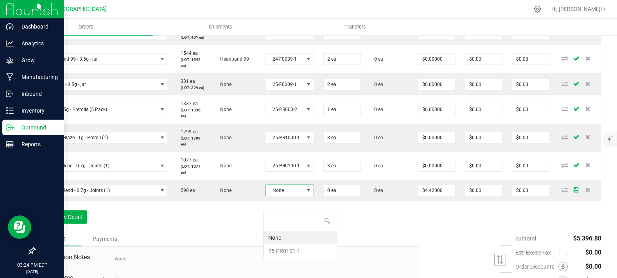
scroll to position [11, 48]
click at [289, 248] on li "25-PR0101-1" at bounding box center [300, 250] width 73 height 13
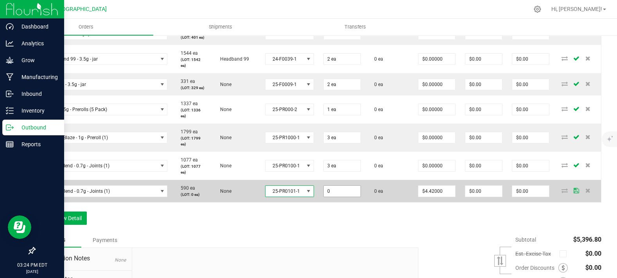
click at [335, 197] on input "0" at bounding box center [342, 191] width 37 height 11
type input "3 ea"
type input "4.42"
type input "$13.26"
click at [423, 197] on input "4.42" at bounding box center [437, 191] width 37 height 11
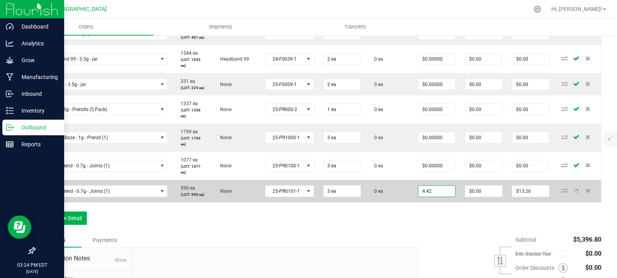
type input "0"
click at [422, 197] on input "4.42" at bounding box center [437, 191] width 37 height 11
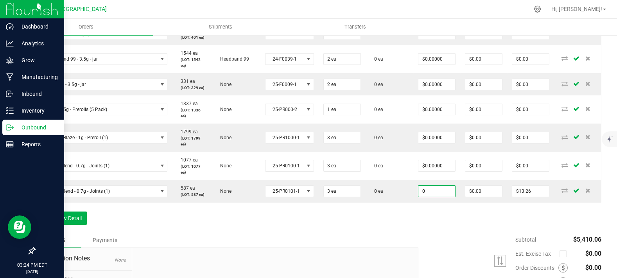
type input "$0.00000"
type input "$0.00"
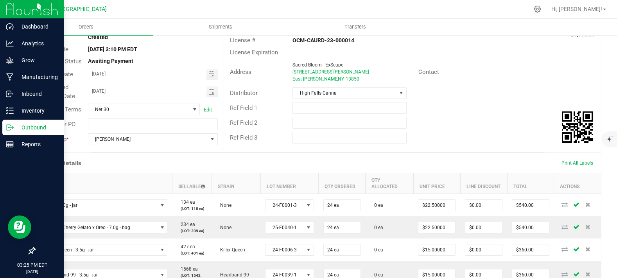
scroll to position [0, 0]
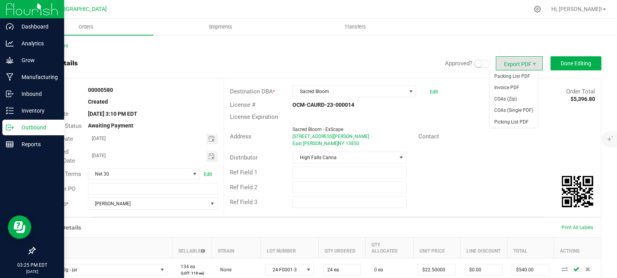
click at [470, 67] on span "Approved?" at bounding box center [470, 63] width 51 height 9
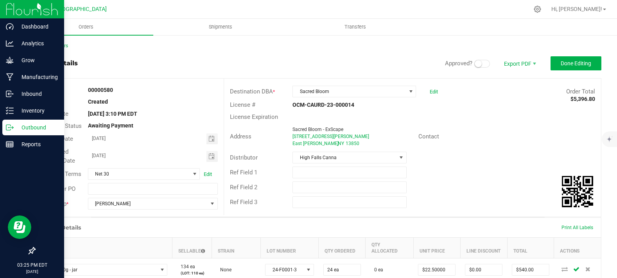
click at [475, 64] on small at bounding box center [478, 63] width 7 height 7
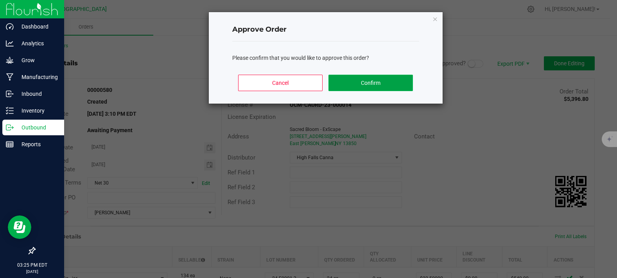
click at [402, 87] on button "Confirm" at bounding box center [371, 83] width 84 height 16
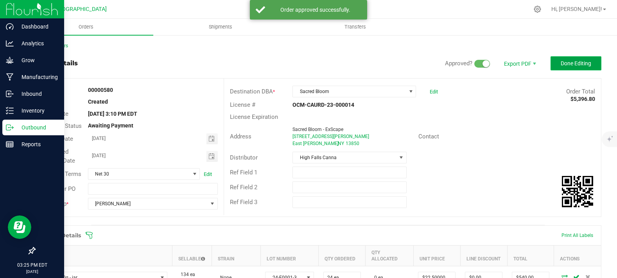
click at [569, 67] on button "Done Editing" at bounding box center [576, 63] width 51 height 14
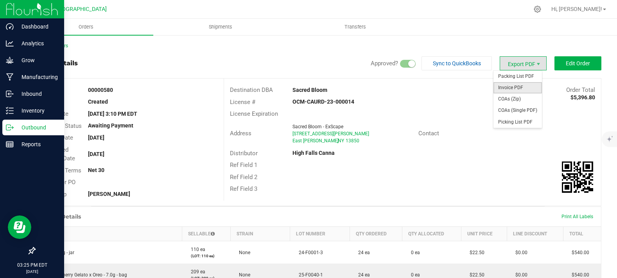
click at [520, 89] on span "Invoice PDF" at bounding box center [518, 87] width 49 height 11
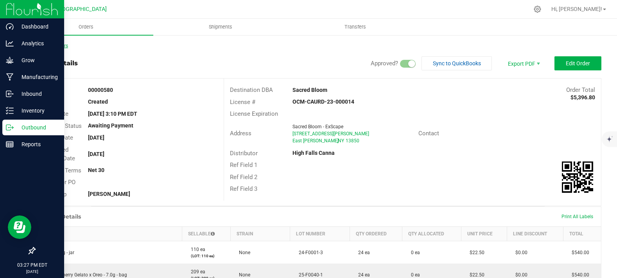
click at [61, 43] on link "Back to Orders" at bounding box center [51, 45] width 34 height 5
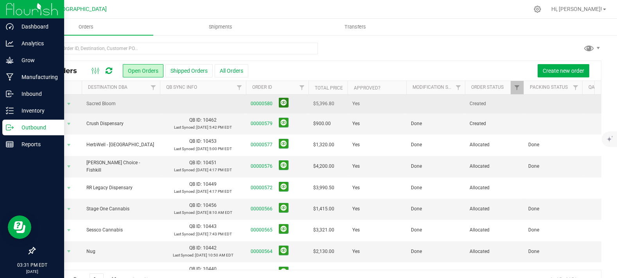
click at [285, 99] on button at bounding box center [284, 103] width 10 height 10
click at [418, 97] on td at bounding box center [435, 104] width 59 height 18
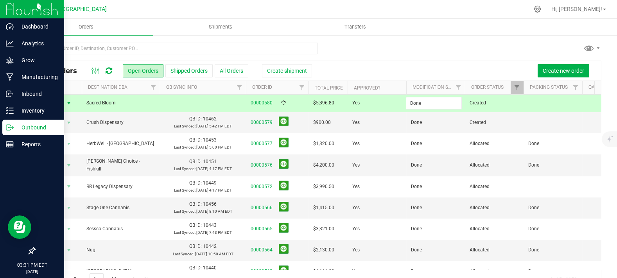
type input "Done"
